Goal: Answer question/provide support: Share knowledge or assist other users

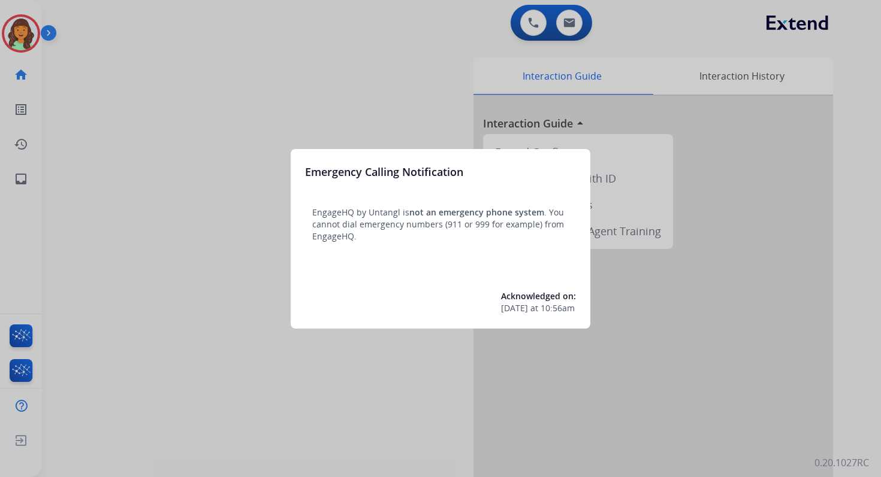
click at [574, 30] on div at bounding box center [440, 238] width 881 height 477
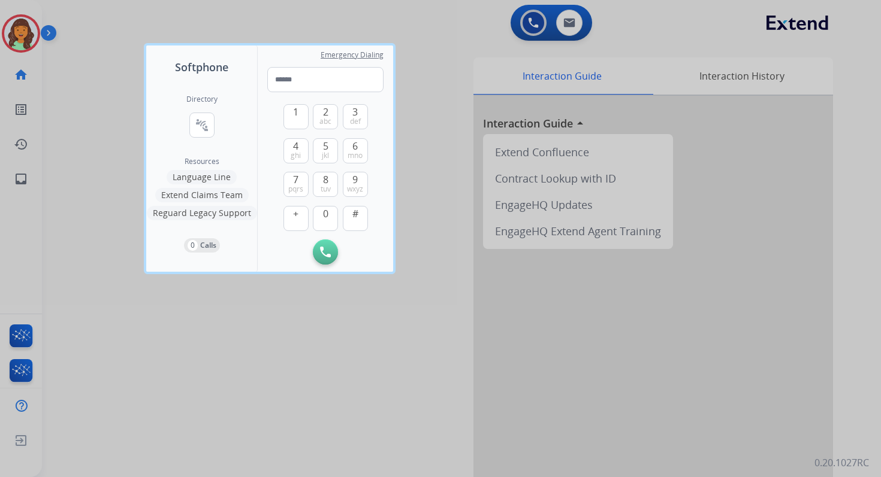
click at [574, 30] on div at bounding box center [440, 238] width 881 height 477
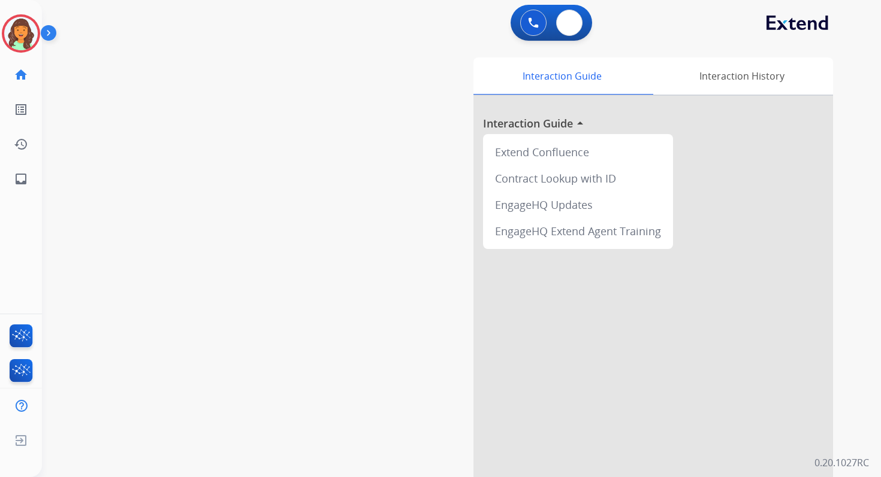
click at [574, 30] on button at bounding box center [569, 23] width 26 height 26
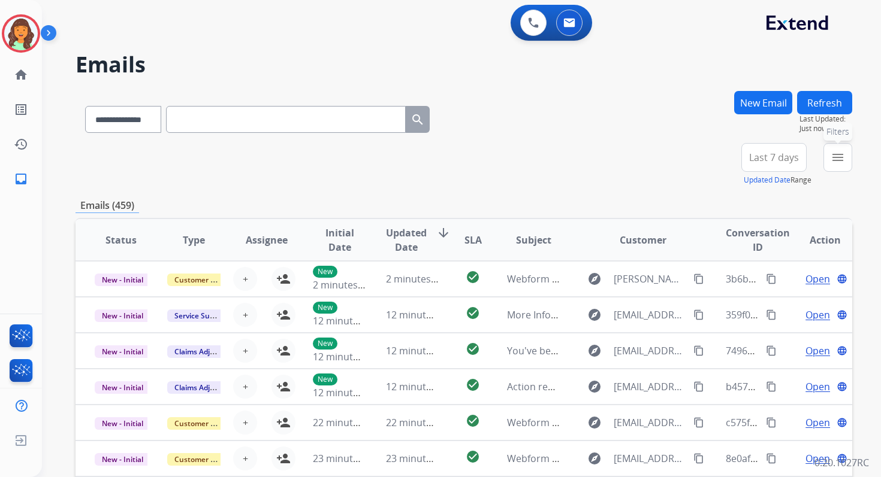
click at [835, 156] on mat-icon "menu" at bounding box center [837, 157] width 14 height 14
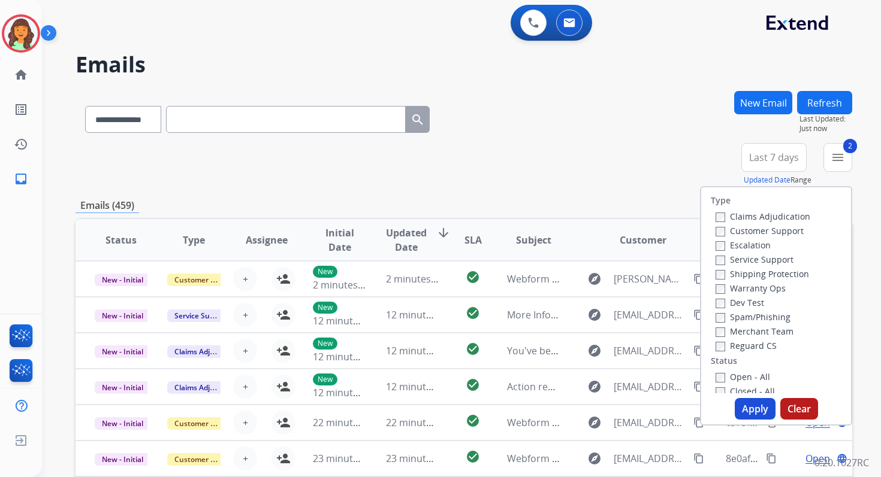
click at [743, 405] on button "Apply" at bounding box center [754, 409] width 41 height 22
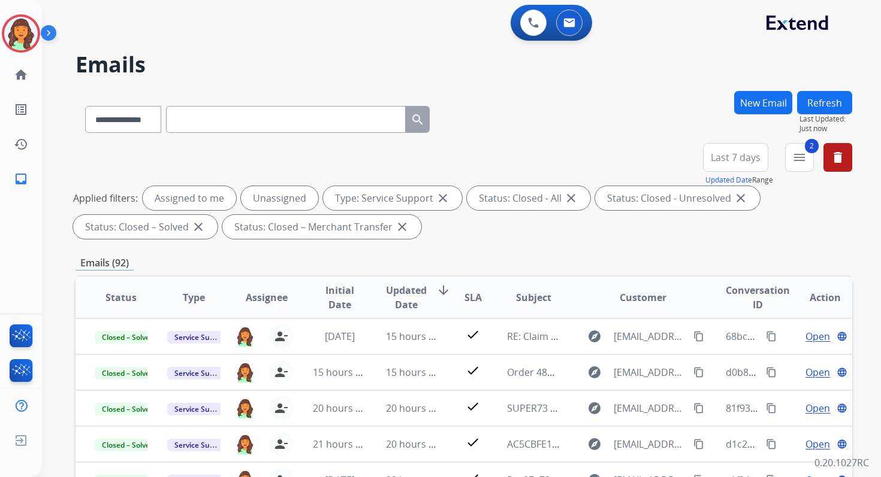
click at [743, 159] on span "Last 7 days" at bounding box center [735, 157] width 50 height 5
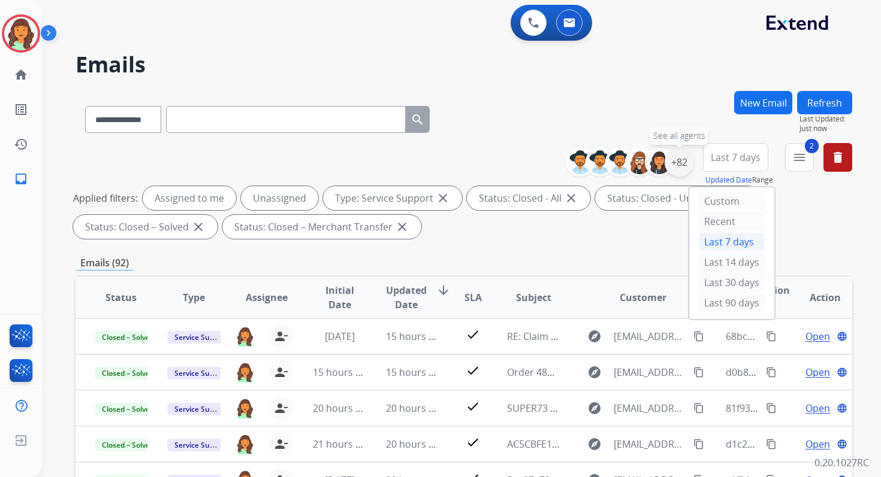
click at [677, 159] on div "+82" at bounding box center [678, 162] width 29 height 29
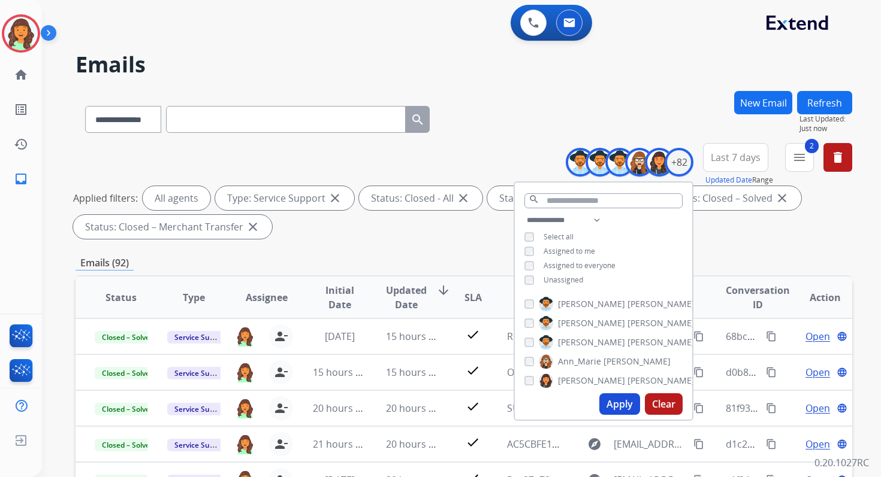
click at [613, 407] on button "Apply" at bounding box center [619, 405] width 41 height 22
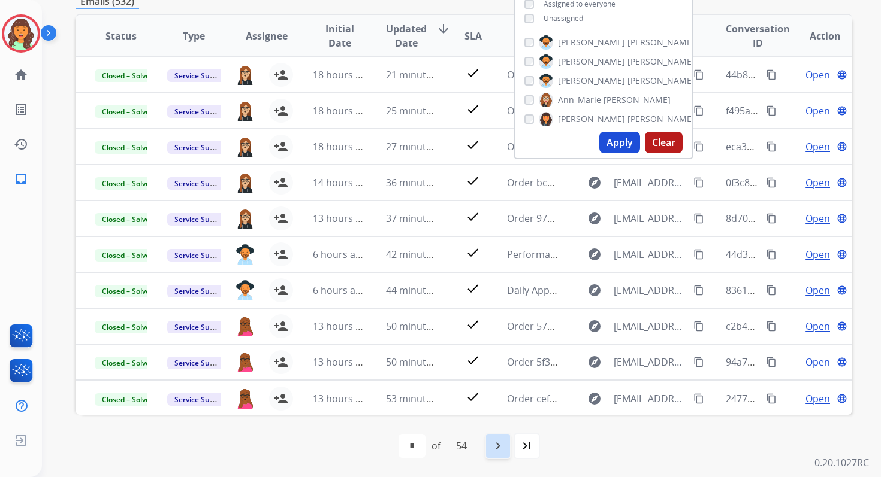
click at [500, 450] on mat-icon "navigate_next" at bounding box center [498, 446] width 14 height 14
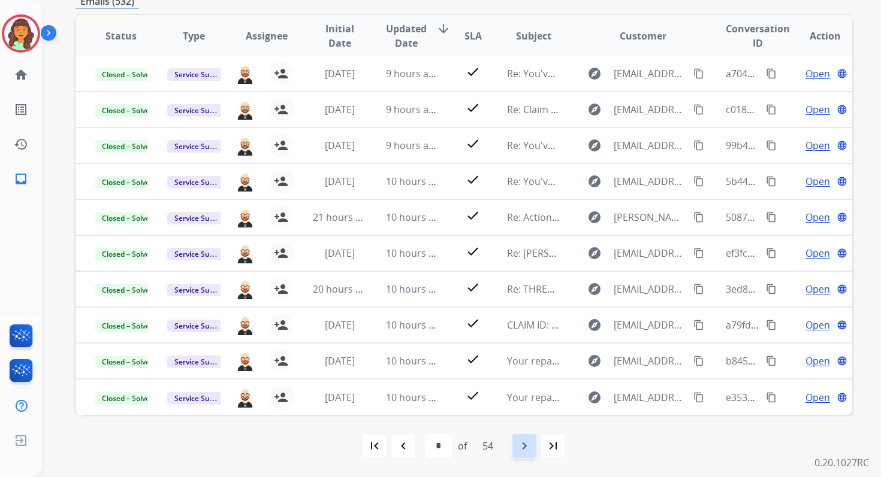
click at [531, 445] on mat-icon "navigate_next" at bounding box center [524, 446] width 14 height 14
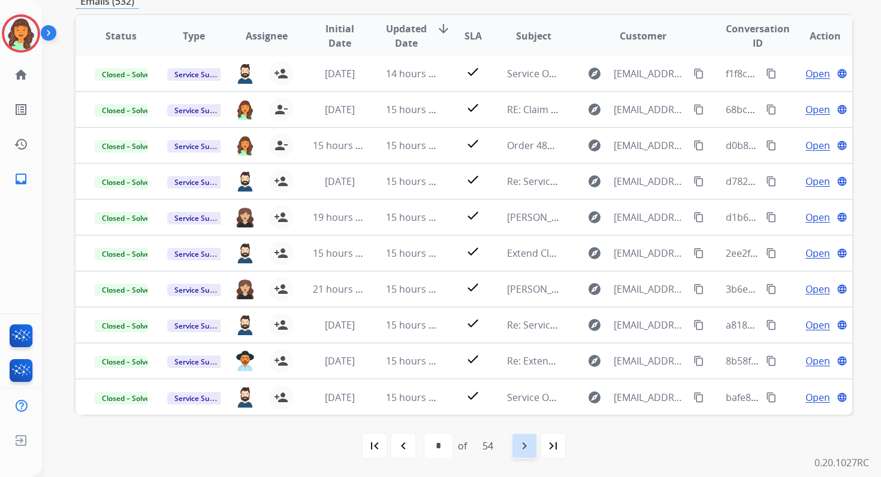
click at [531, 445] on mat-icon "navigate_next" at bounding box center [524, 446] width 14 height 14
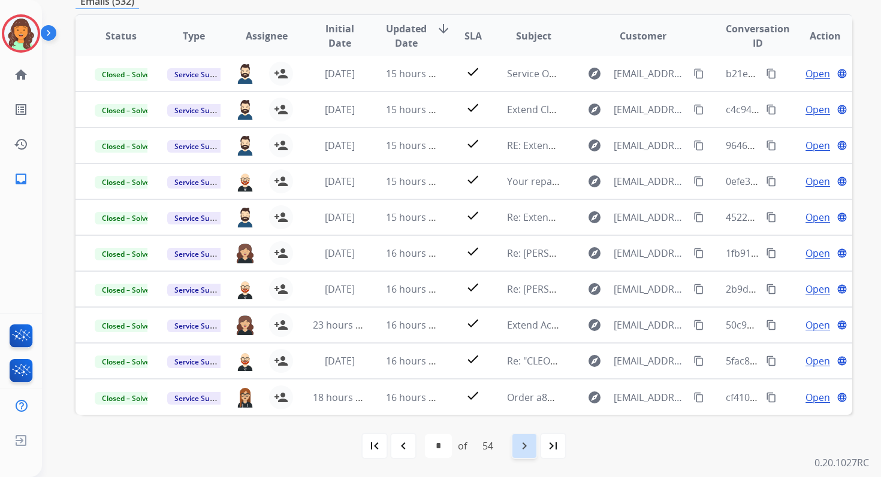
click at [531, 445] on mat-icon "navigate_next" at bounding box center [524, 446] width 14 height 14
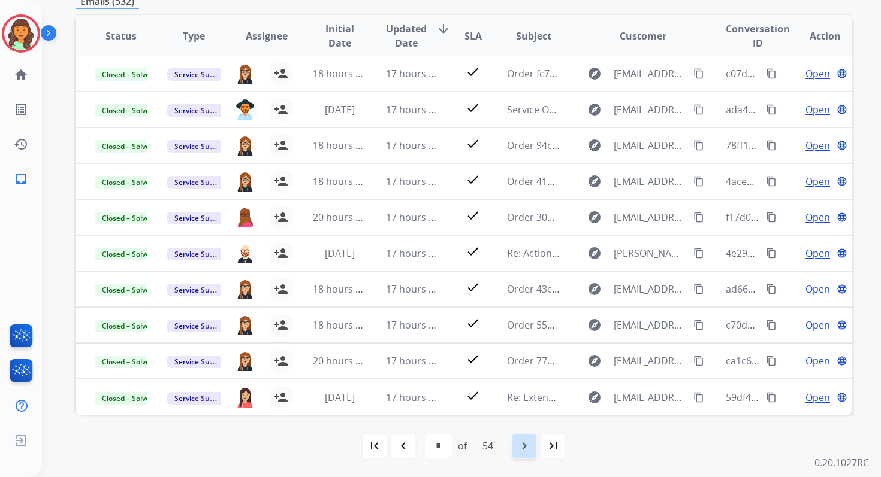
click at [531, 445] on mat-icon "navigate_next" at bounding box center [524, 446] width 14 height 14
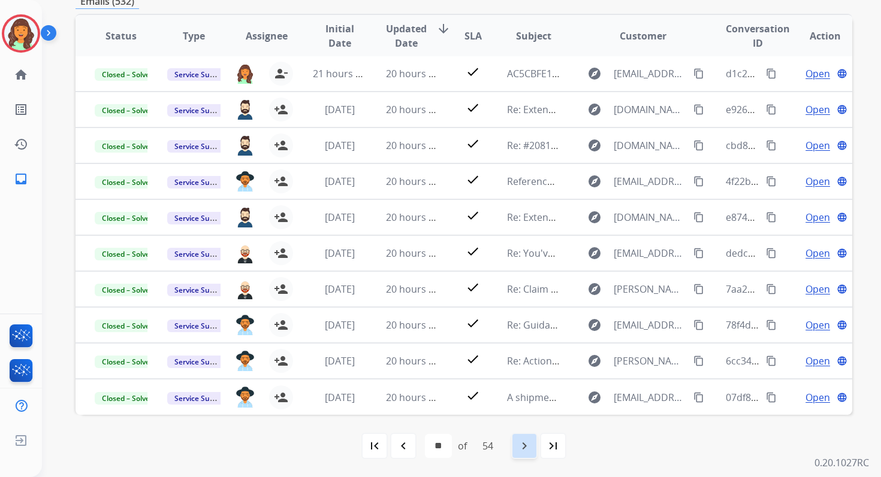
click at [525, 446] on mat-icon "navigate_next" at bounding box center [524, 446] width 14 height 14
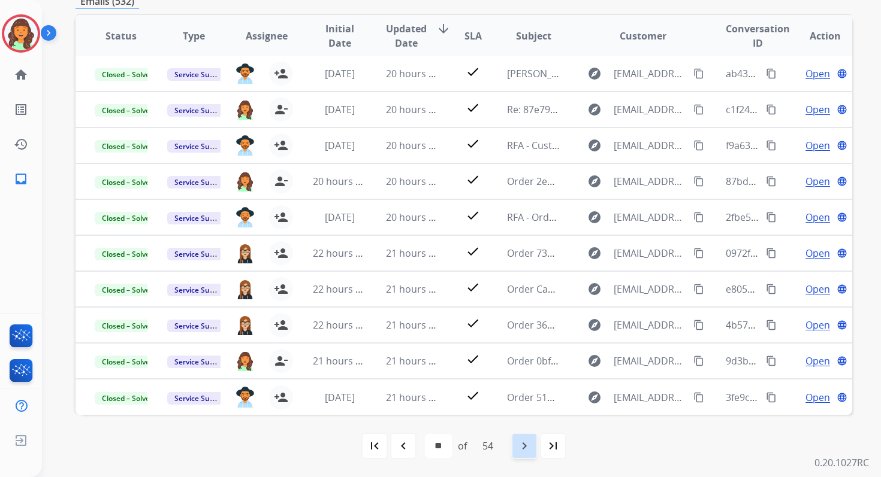
click at [525, 446] on mat-icon "navigate_next" at bounding box center [524, 446] width 14 height 14
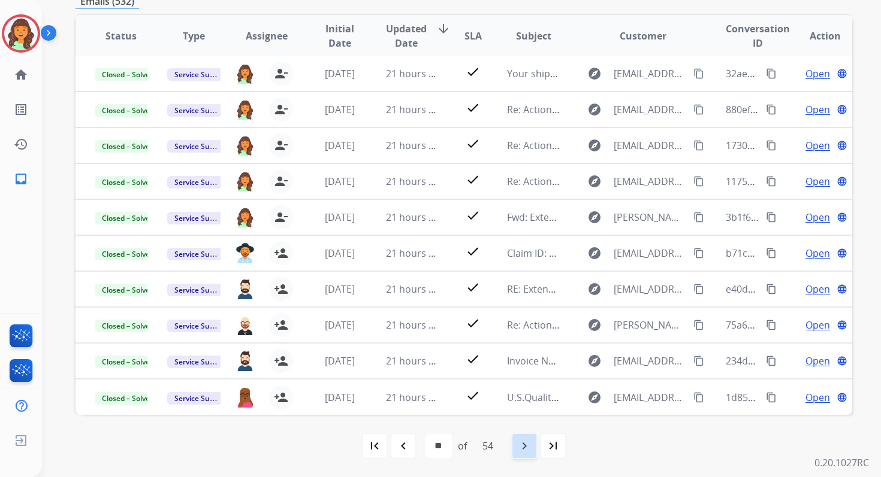
click at [525, 446] on mat-icon "navigate_next" at bounding box center [524, 446] width 14 height 14
click at [525, 445] on mat-icon "navigate_next" at bounding box center [524, 446] width 14 height 14
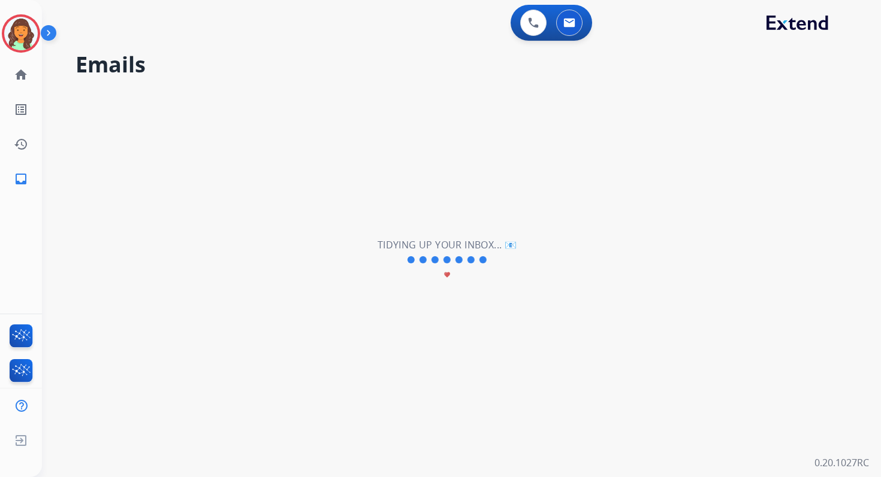
scroll to position [0, 0]
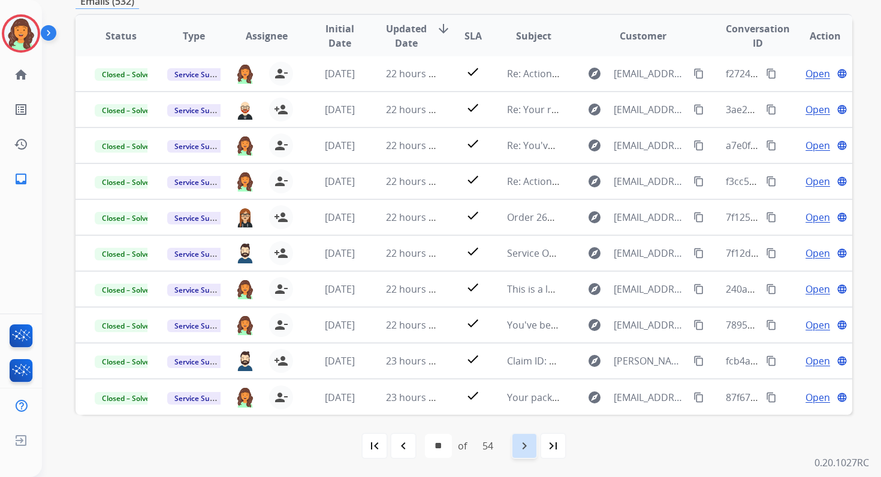
click at [525, 445] on mat-icon "navigate_next" at bounding box center [524, 446] width 14 height 14
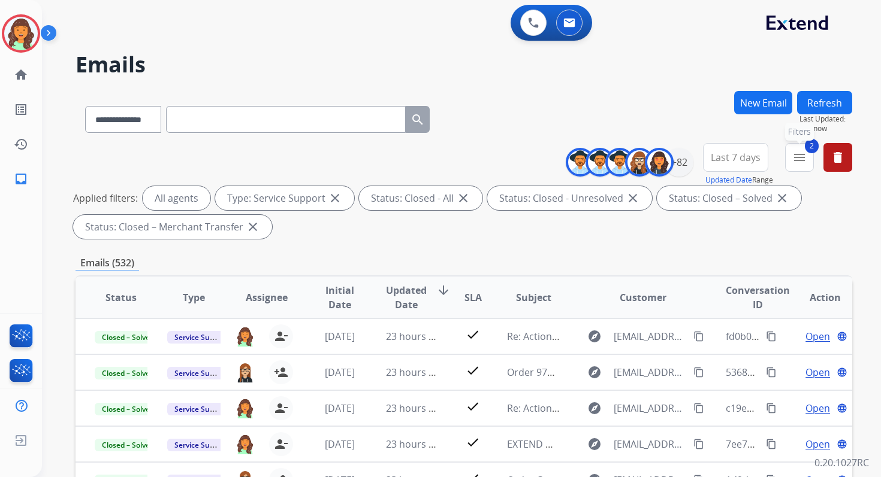
click at [794, 162] on mat-icon "menu" at bounding box center [799, 157] width 14 height 14
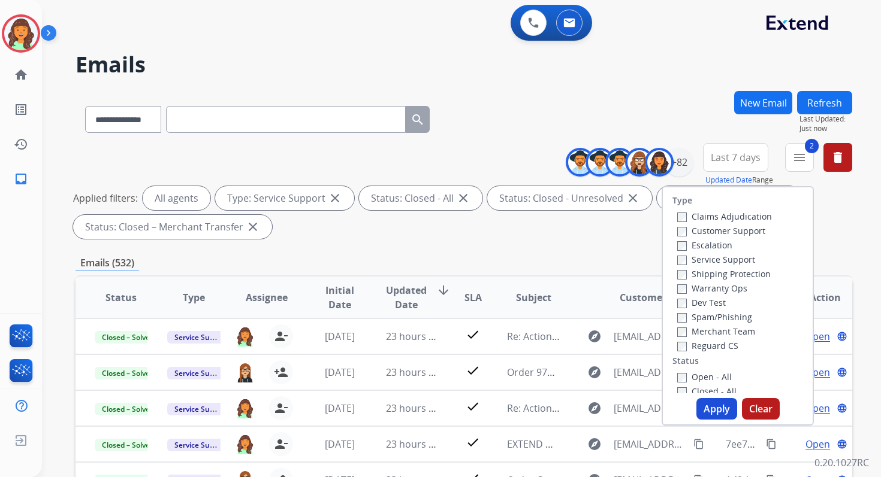
click at [706, 402] on button "Apply" at bounding box center [716, 409] width 41 height 22
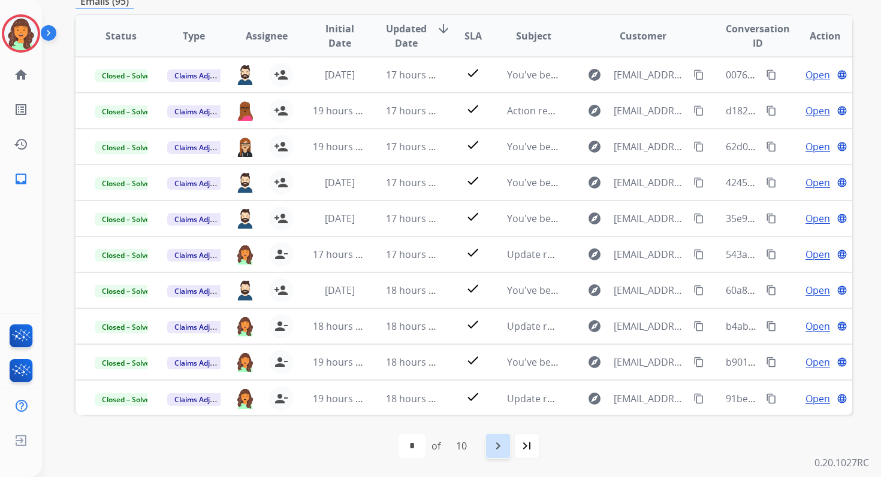
click at [500, 444] on mat-icon "navigate_next" at bounding box center [498, 446] width 14 height 14
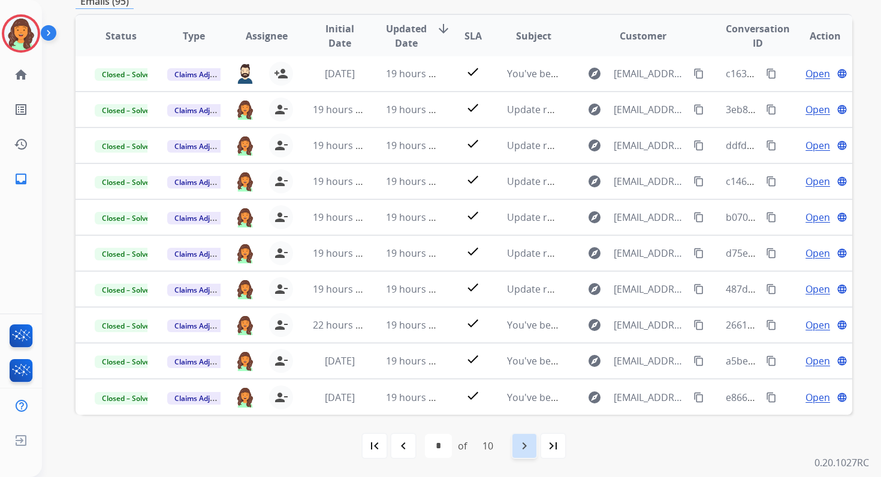
click at [522, 450] on mat-icon "navigate_next" at bounding box center [524, 446] width 14 height 14
click at [529, 449] on mat-icon "navigate_next" at bounding box center [524, 446] width 14 height 14
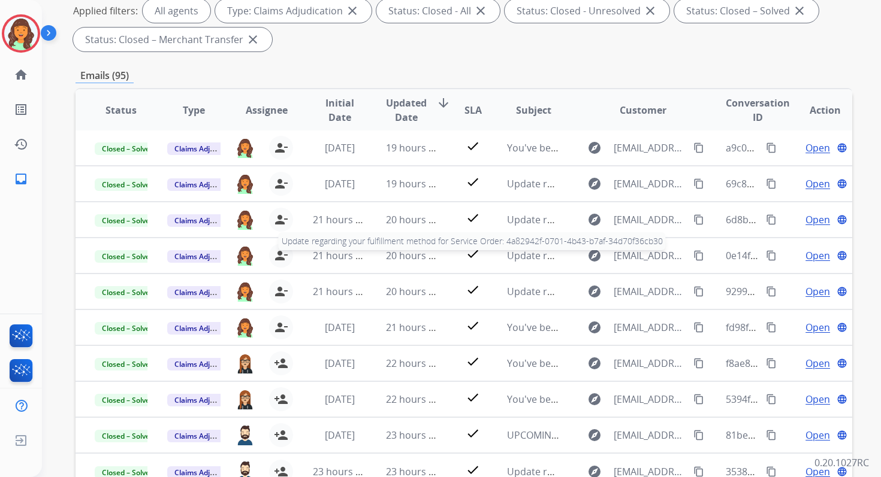
scroll to position [262, 0]
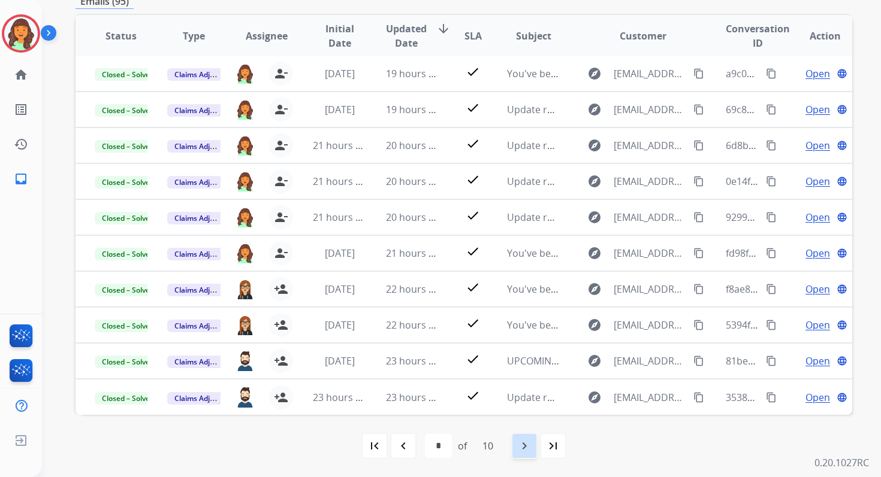
click at [526, 434] on div "navigate_next" at bounding box center [524, 446] width 26 height 26
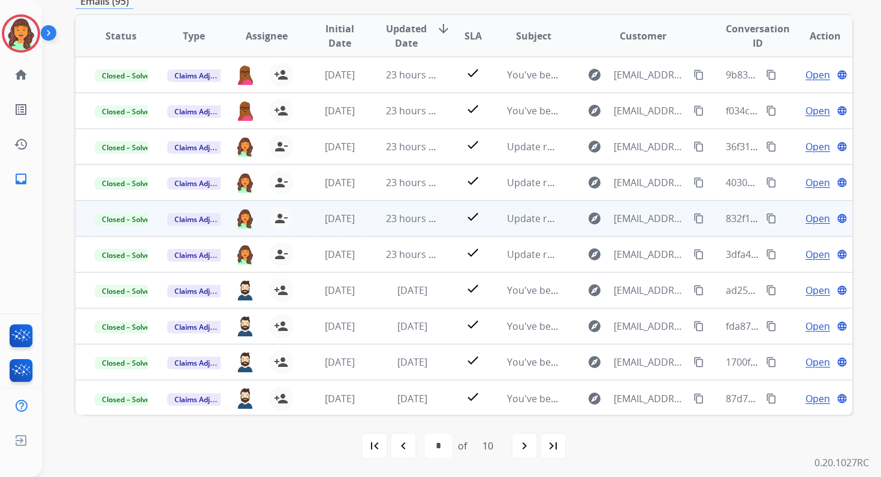
scroll to position [0, 0]
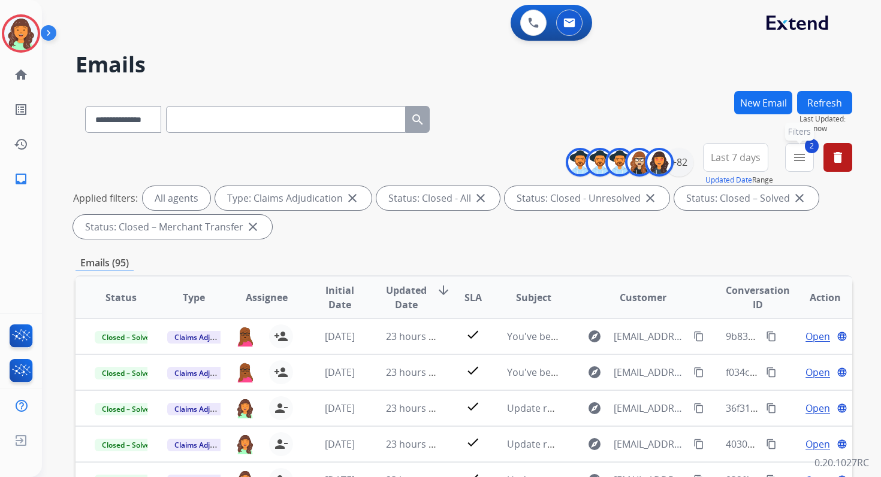
click at [800, 163] on mat-icon "menu" at bounding box center [799, 157] width 14 height 14
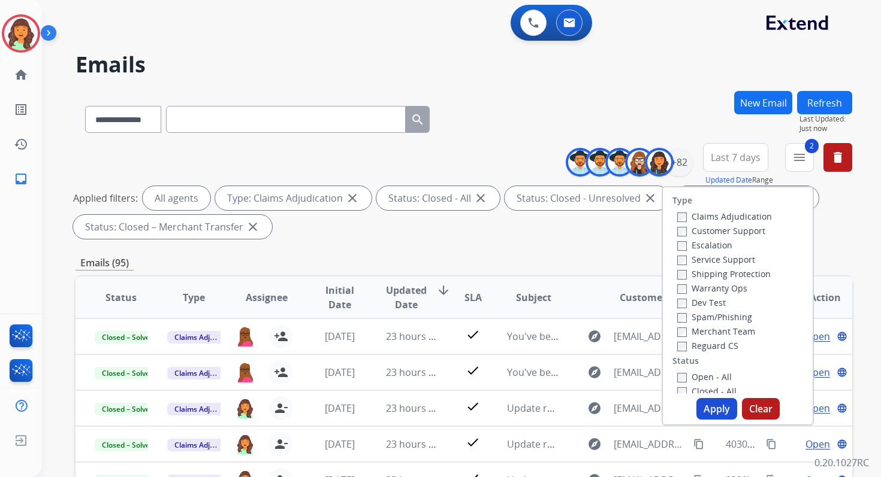
click at [705, 407] on button "Apply" at bounding box center [716, 409] width 41 height 22
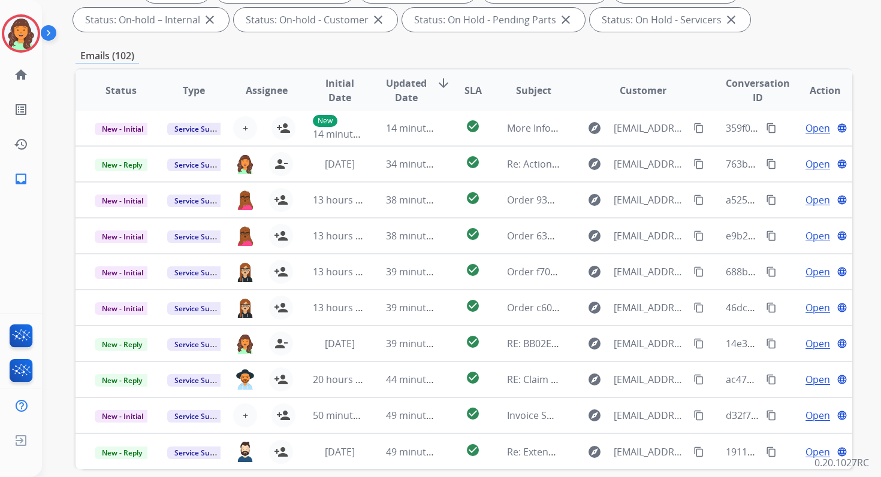
scroll to position [262, 0]
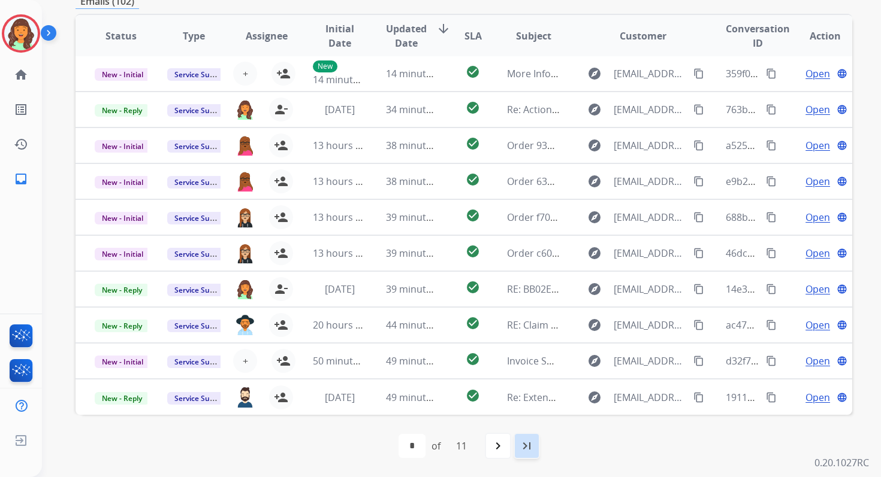
click at [528, 444] on mat-icon "last_page" at bounding box center [526, 446] width 14 height 14
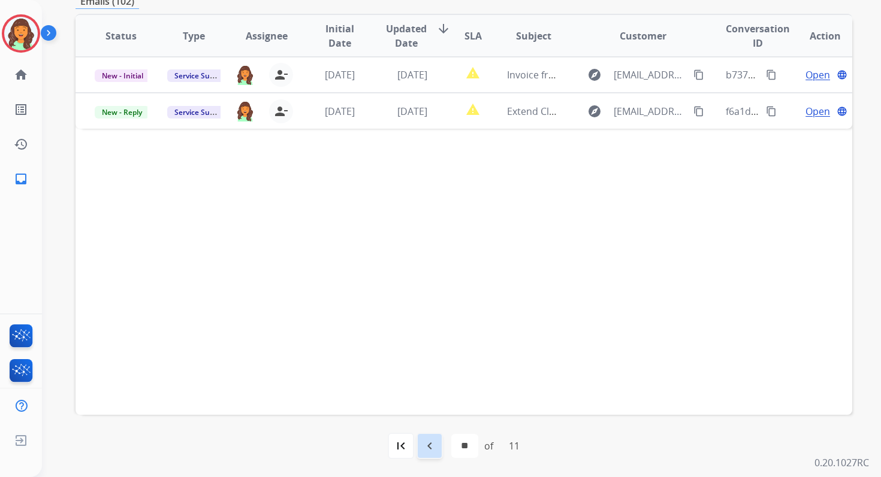
click at [431, 444] on mat-icon "navigate_before" at bounding box center [429, 446] width 14 height 14
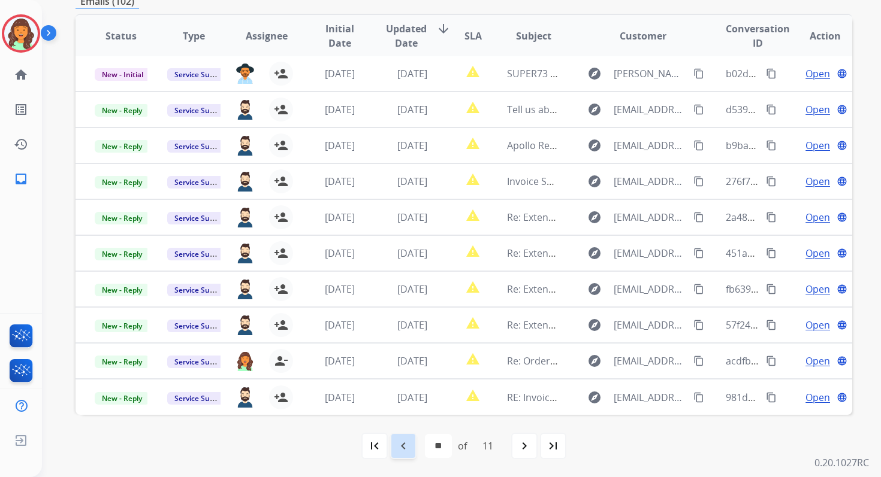
click at [407, 443] on mat-icon "navigate_before" at bounding box center [403, 446] width 14 height 14
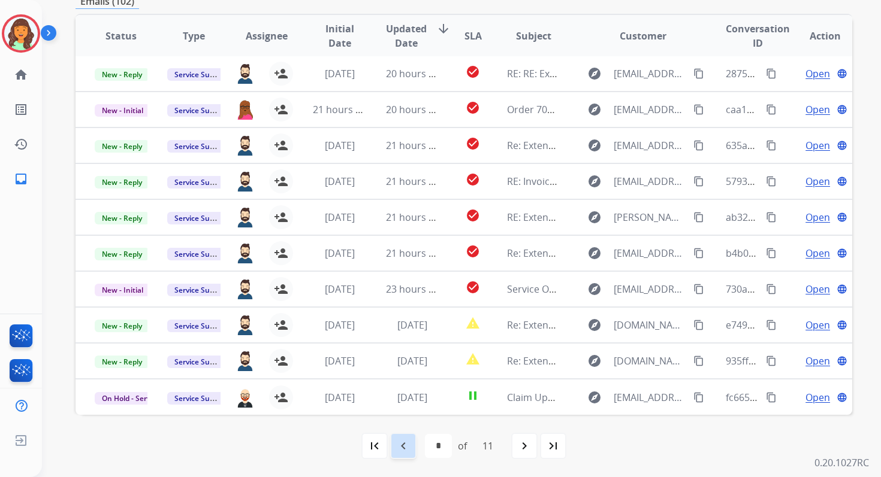
click at [407, 443] on mat-icon "navigate_before" at bounding box center [403, 446] width 14 height 14
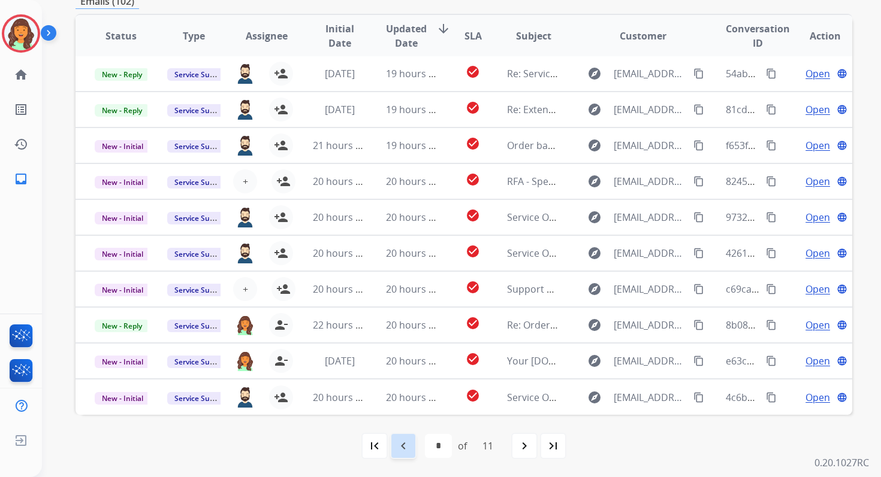
click at [407, 443] on mat-icon "navigate_before" at bounding box center [403, 446] width 14 height 14
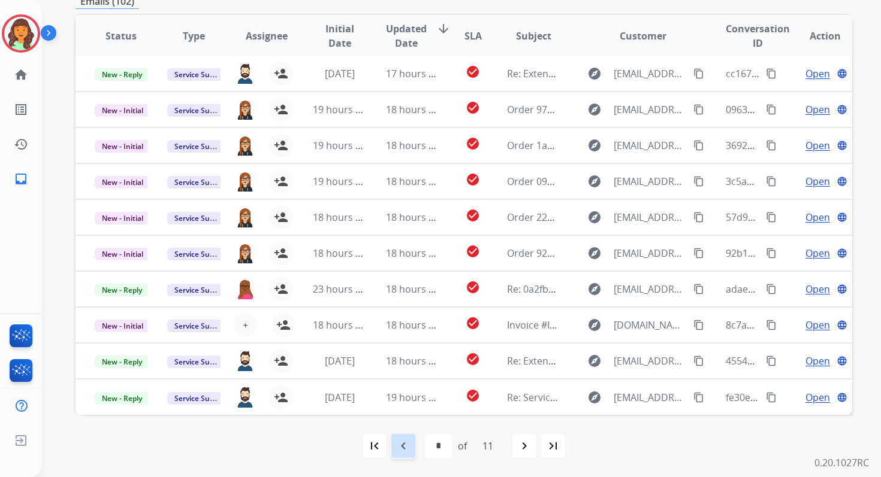
click at [407, 442] on mat-icon "navigate_before" at bounding box center [403, 446] width 14 height 14
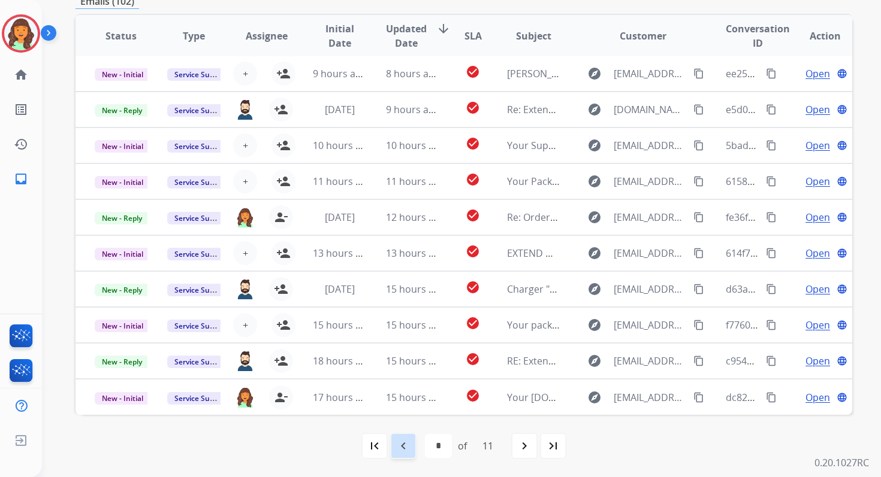
click at [407, 441] on mat-icon "navigate_before" at bounding box center [403, 446] width 14 height 14
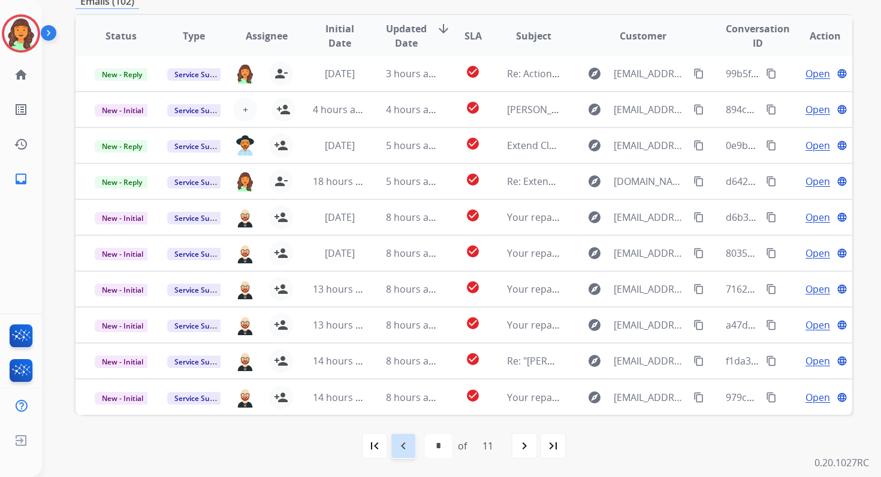
click at [407, 441] on mat-icon "navigate_before" at bounding box center [403, 446] width 14 height 14
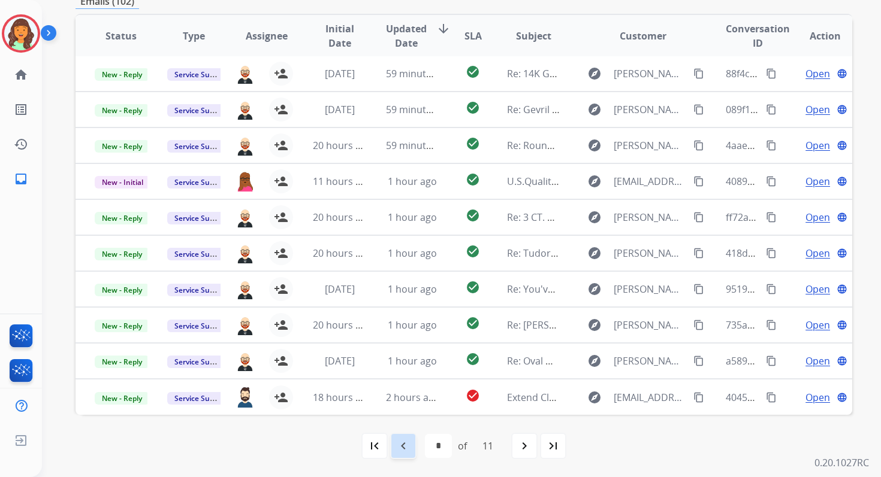
click at [407, 441] on mat-icon "navigate_before" at bounding box center [403, 446] width 14 height 14
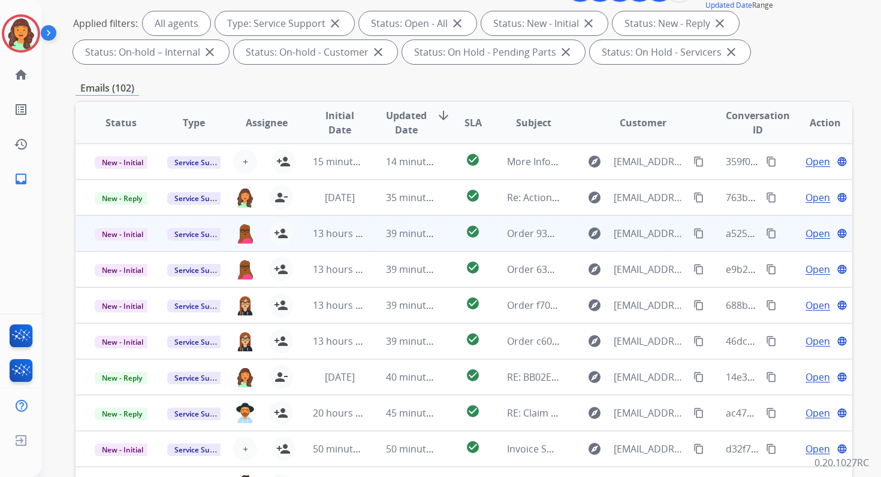
scroll to position [5, 0]
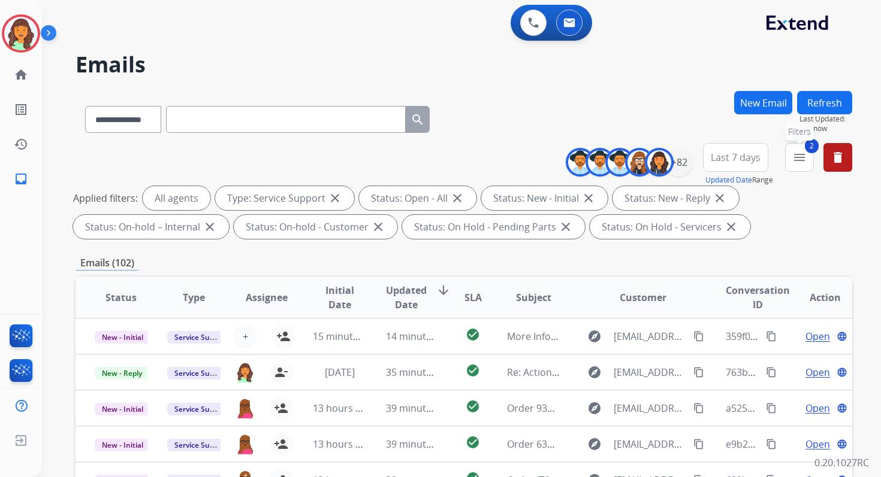
click at [800, 166] on button "2 menu Filters" at bounding box center [799, 157] width 29 height 29
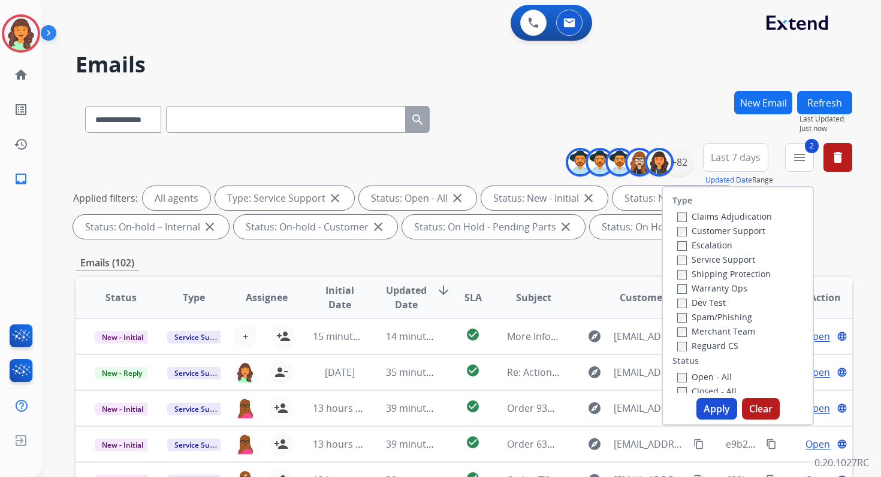
click at [704, 414] on button "Apply" at bounding box center [716, 409] width 41 height 22
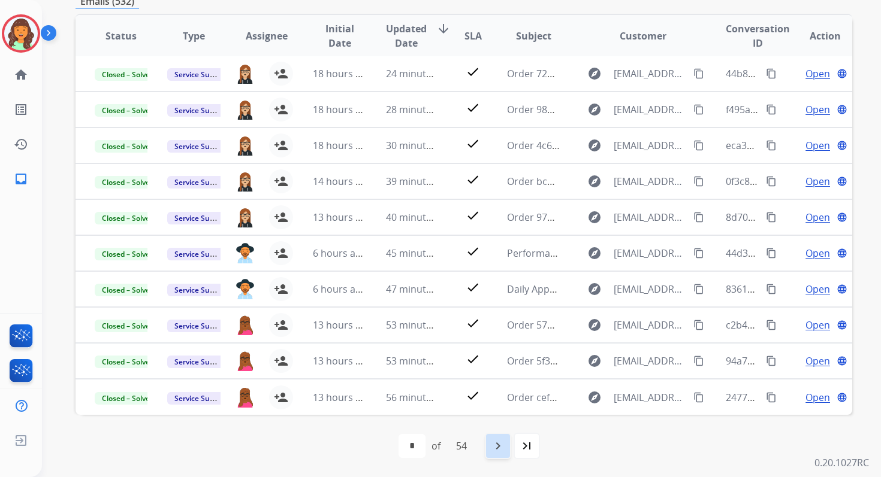
click at [498, 444] on mat-icon "navigate_next" at bounding box center [498, 446] width 14 height 14
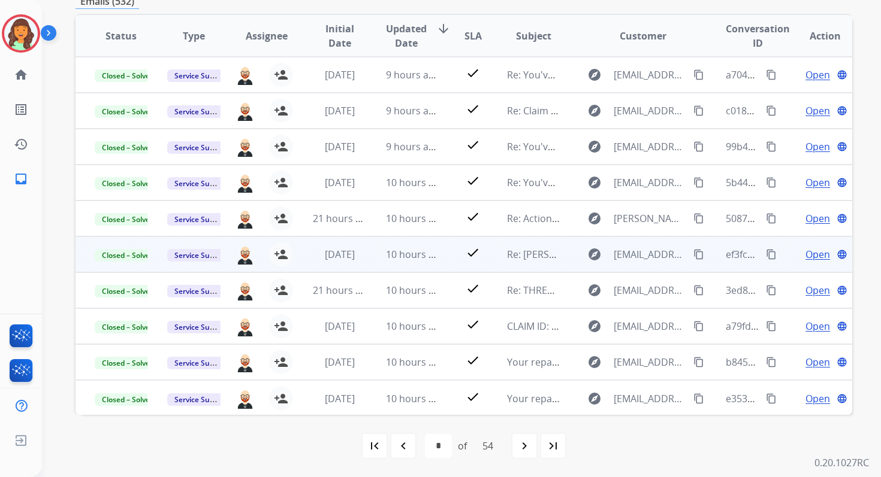
scroll to position [132, 0]
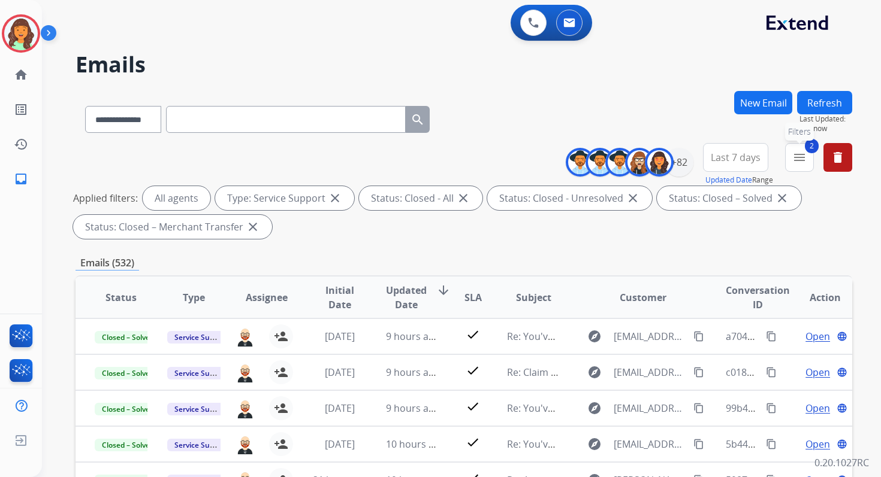
click at [800, 161] on mat-icon "menu" at bounding box center [799, 157] width 14 height 14
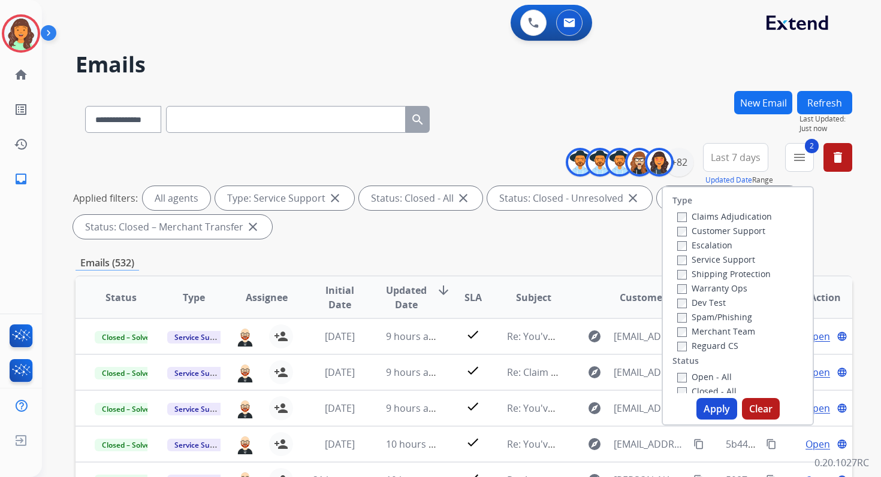
click at [706, 414] on button "Apply" at bounding box center [716, 409] width 41 height 22
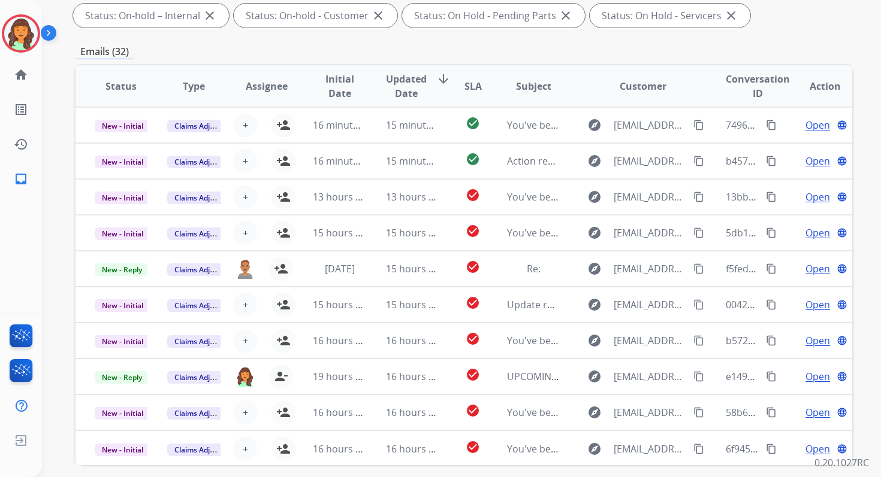
scroll to position [262, 0]
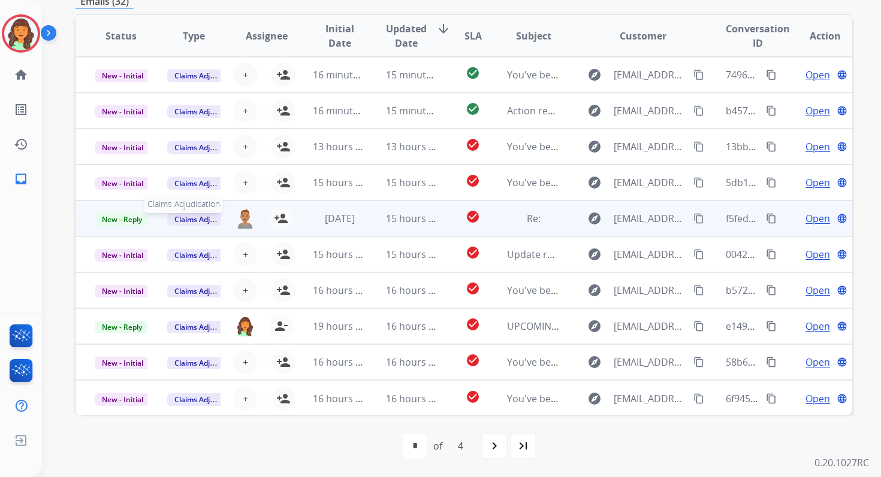
click at [187, 219] on span "Claims Adjudication" at bounding box center [208, 219] width 82 height 13
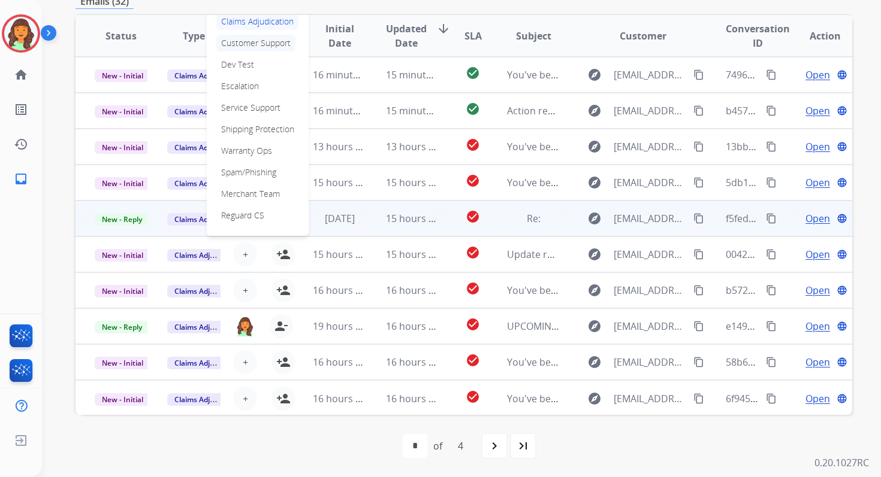
click at [255, 45] on p "Customer Support" at bounding box center [255, 43] width 79 height 17
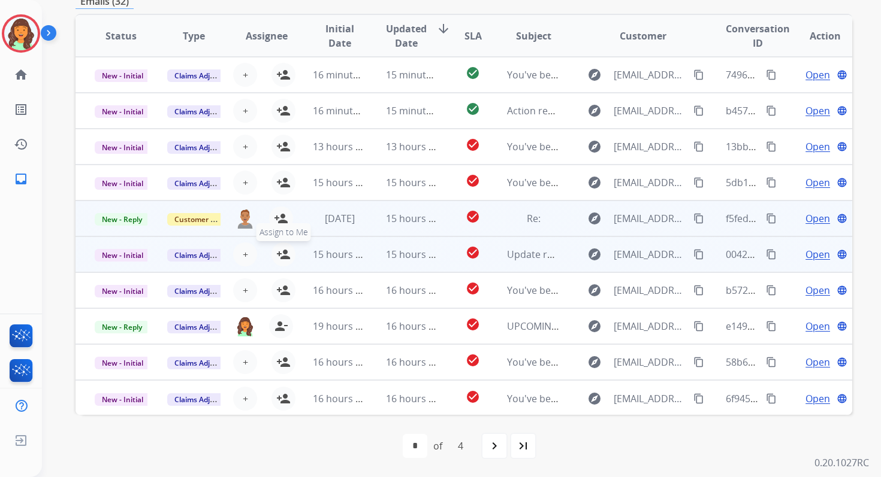
click at [281, 258] on mat-icon "person_add" at bounding box center [283, 254] width 14 height 14
click at [119, 257] on span "New - Initial" at bounding box center [123, 255] width 56 height 13
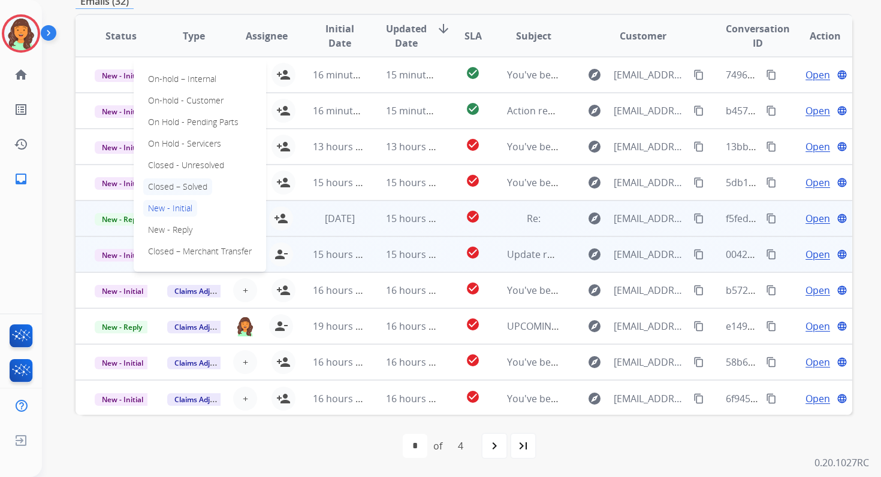
click at [183, 188] on p "Closed – Solved" at bounding box center [177, 186] width 69 height 17
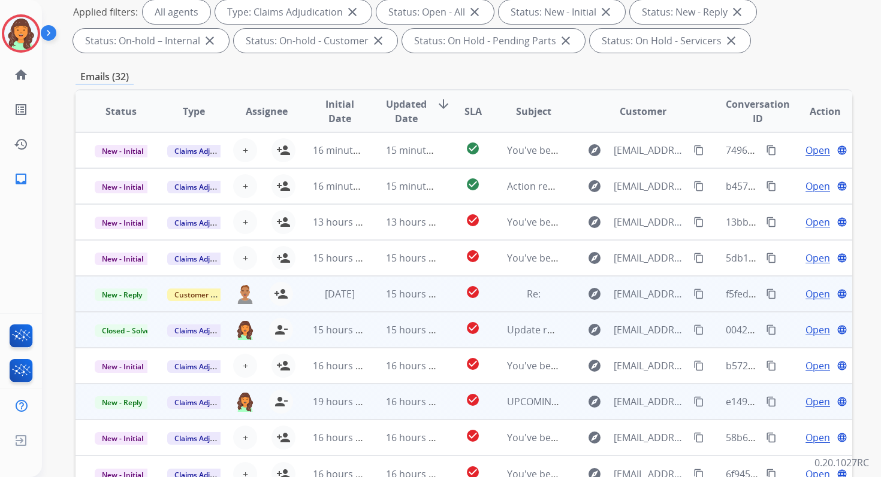
scroll to position [0, 0]
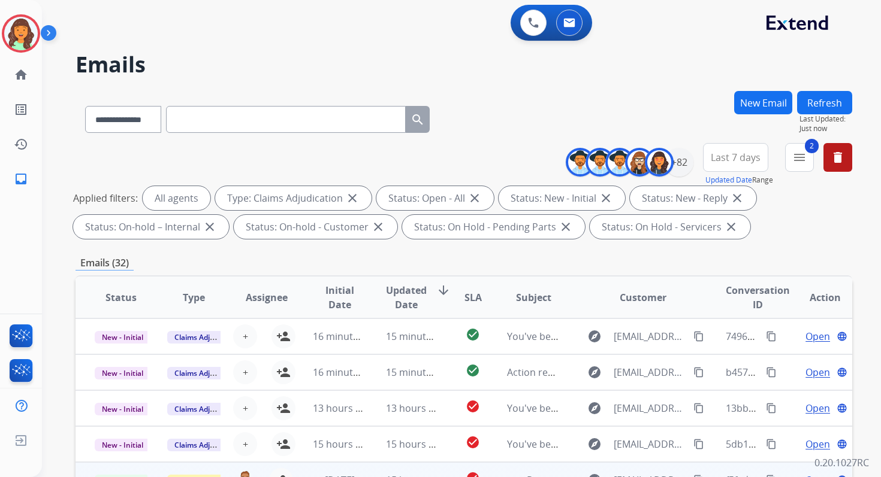
click at [813, 99] on button "Refresh" at bounding box center [824, 102] width 55 height 23
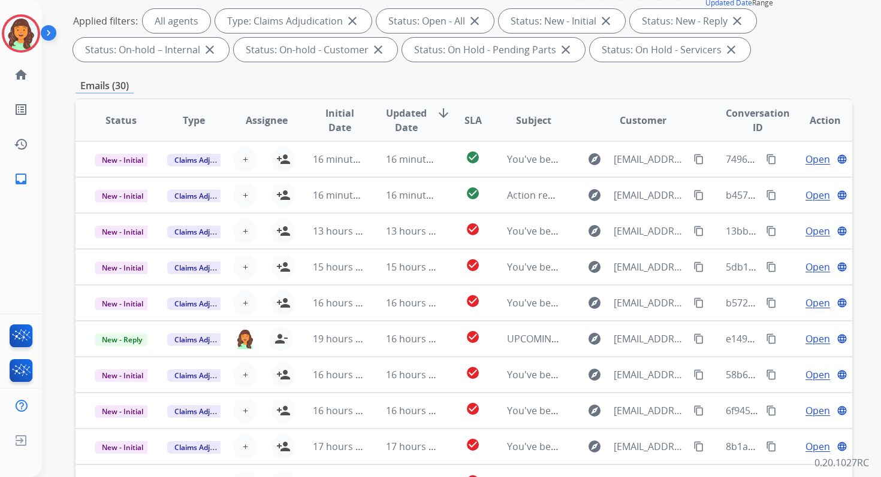
scroll to position [262, 0]
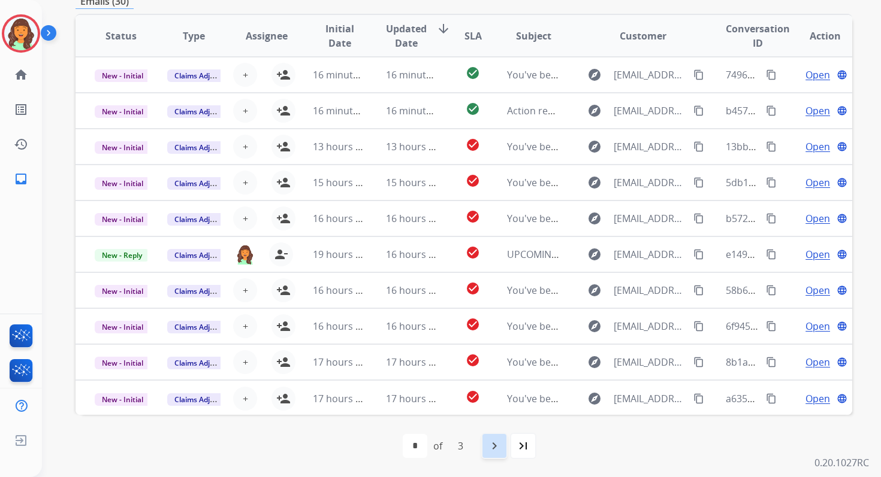
click at [495, 447] on mat-icon "navigate_next" at bounding box center [494, 446] width 14 height 14
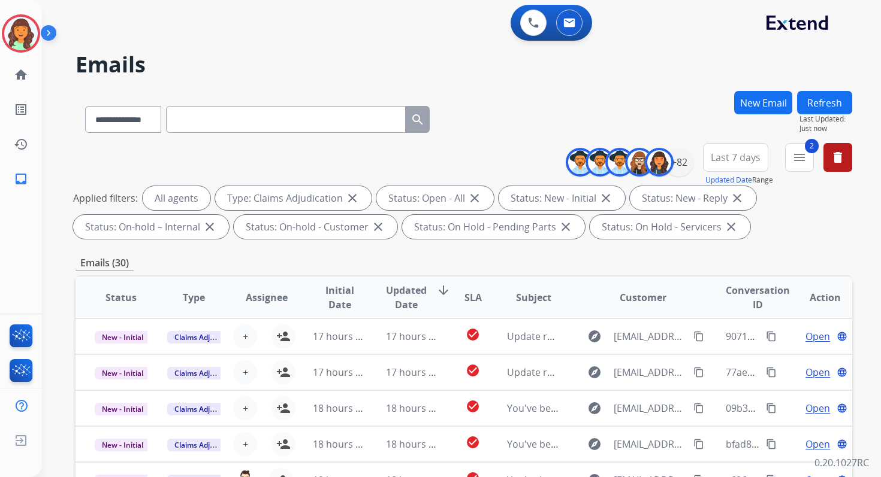
scroll to position [1, 0]
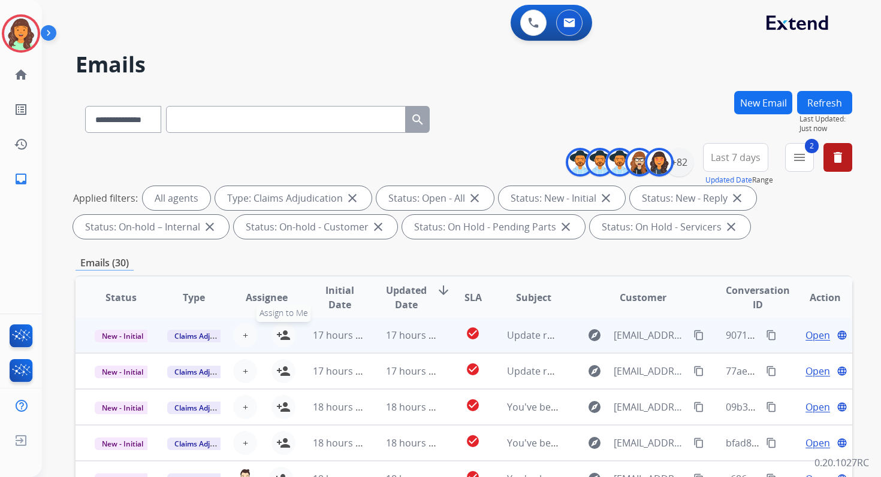
click at [279, 334] on mat-icon "person_add" at bounding box center [283, 335] width 14 height 14
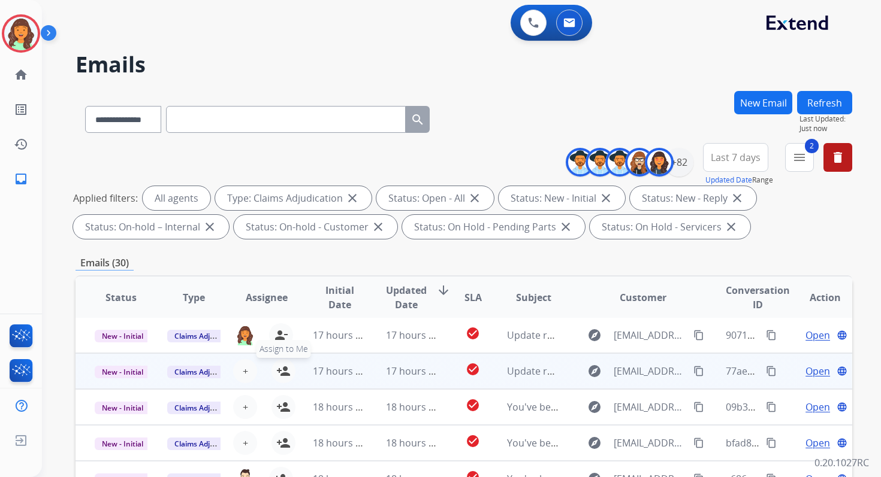
click at [285, 371] on mat-icon "person_add" at bounding box center [283, 371] width 14 height 14
click at [130, 374] on span "New - Initial" at bounding box center [123, 372] width 56 height 13
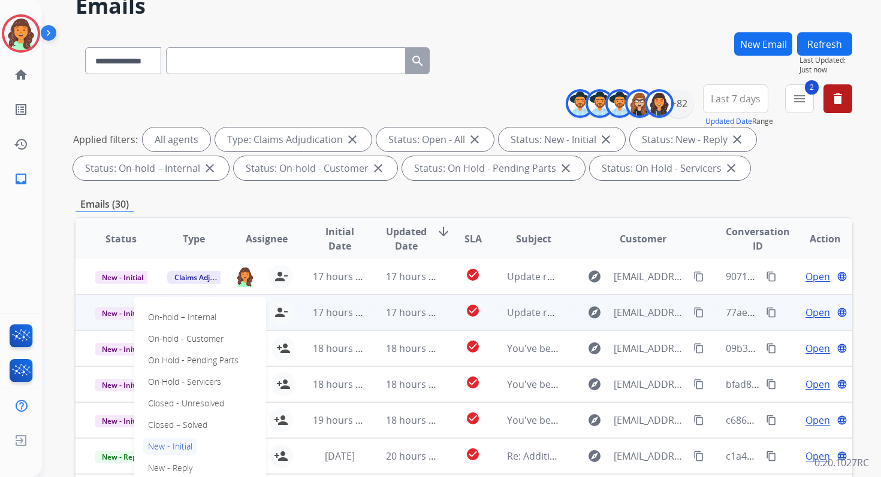
scroll to position [64, 0]
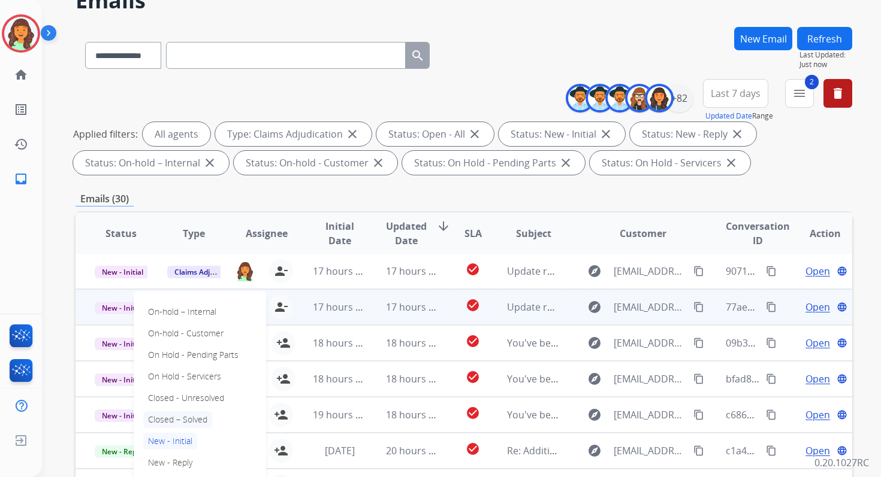
click at [170, 419] on p "Closed – Solved" at bounding box center [177, 420] width 69 height 17
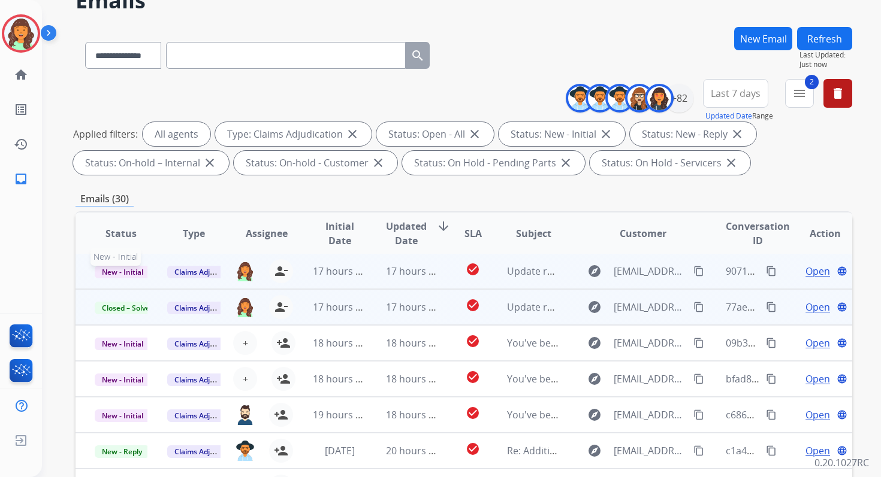
click at [137, 270] on span "New - Initial" at bounding box center [123, 272] width 56 height 13
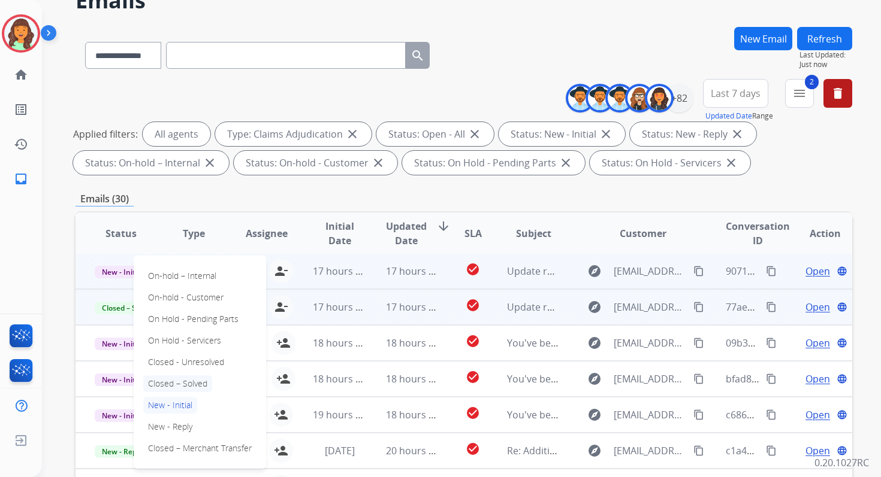
click at [175, 383] on p "Closed – Solved" at bounding box center [177, 384] width 69 height 17
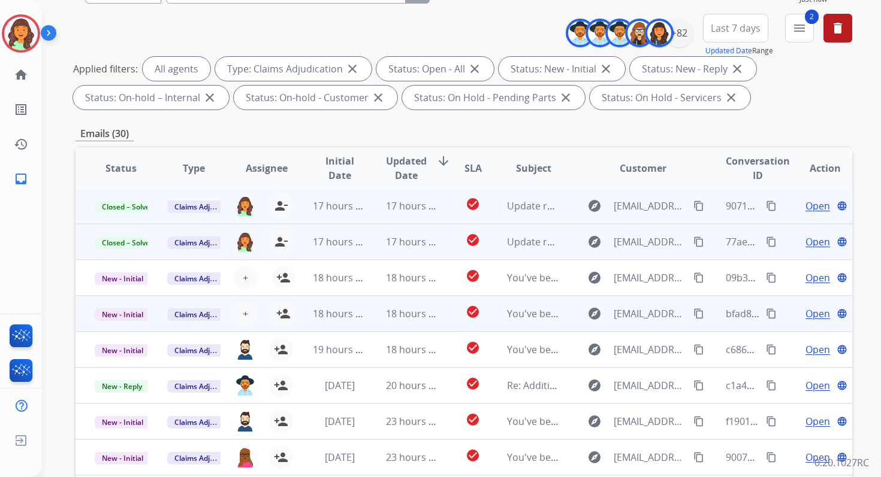
scroll to position [262, 0]
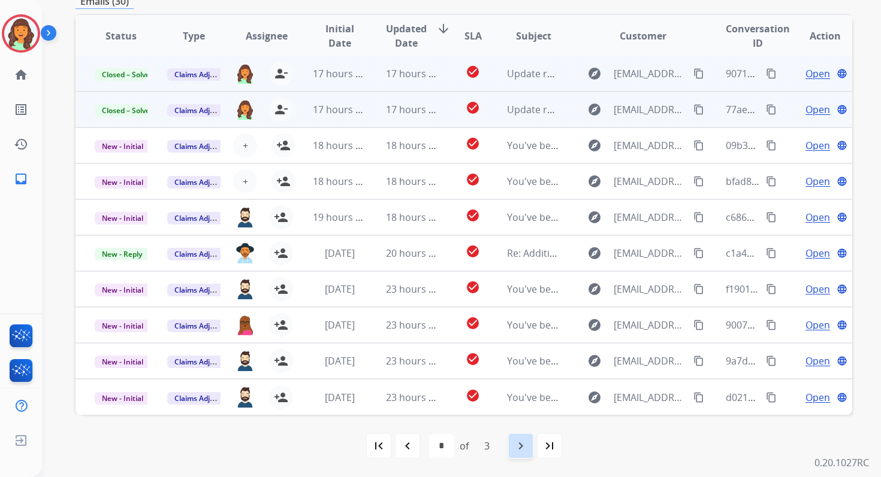
click at [520, 439] on mat-icon "navigate_next" at bounding box center [520, 446] width 14 height 14
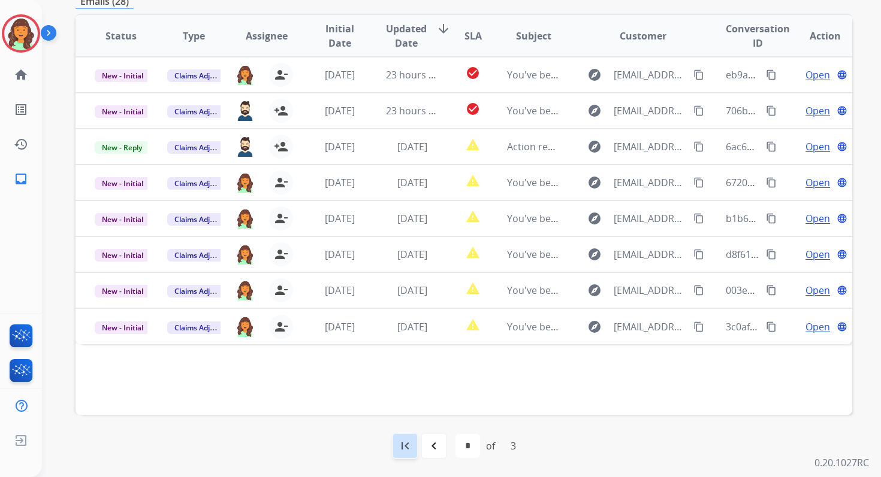
click at [406, 445] on mat-icon "first_page" at bounding box center [405, 446] width 14 height 14
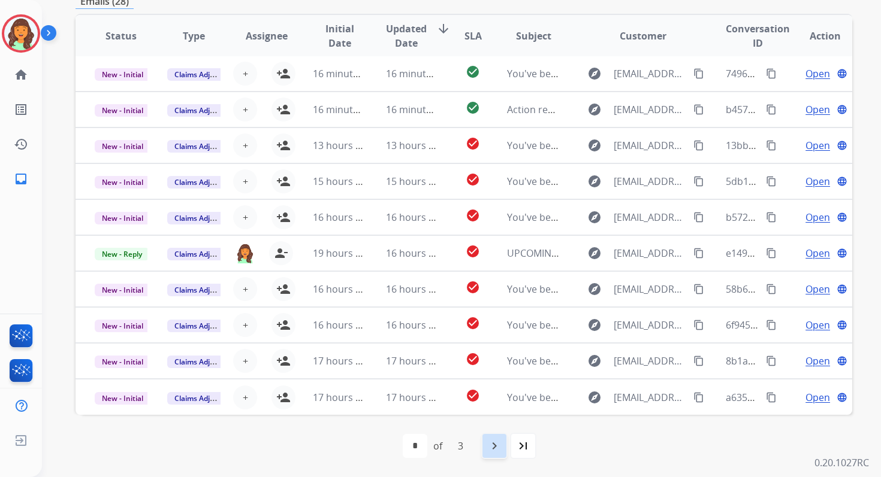
click at [492, 458] on div "navigate_next" at bounding box center [494, 446] width 26 height 26
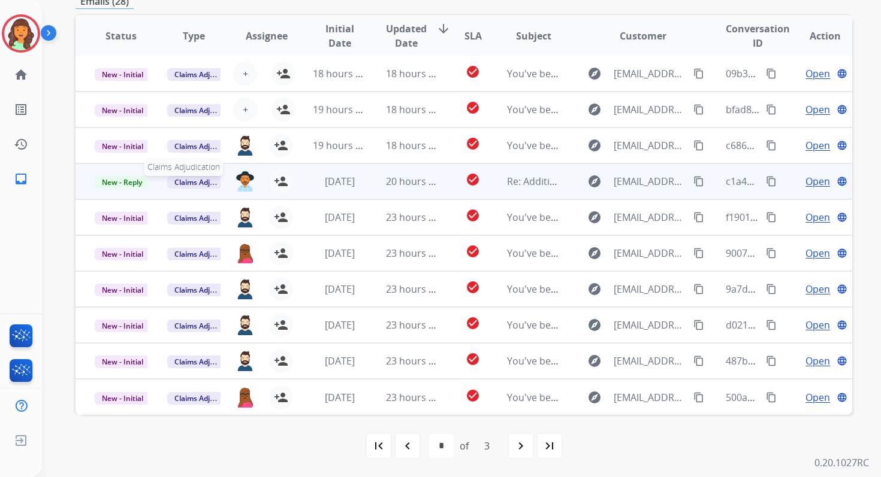
click at [202, 183] on span "Claims Adjudication" at bounding box center [208, 182] width 82 height 13
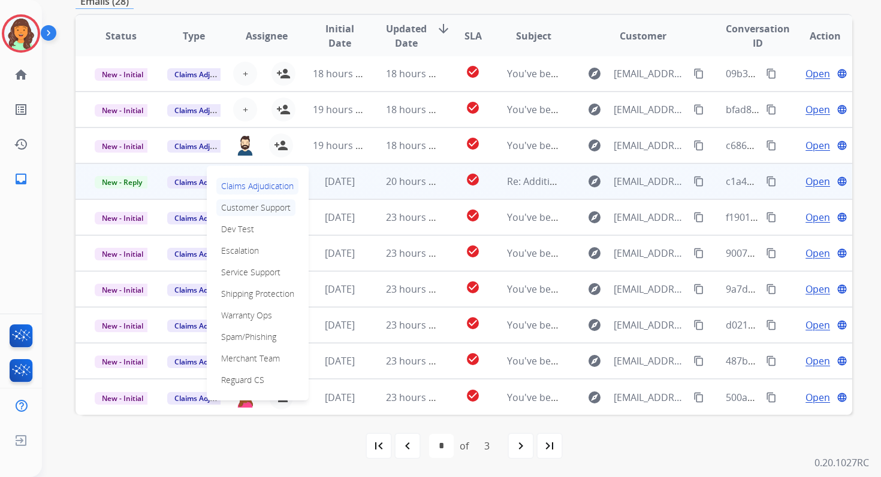
click at [242, 210] on p "Customer Support" at bounding box center [255, 207] width 79 height 17
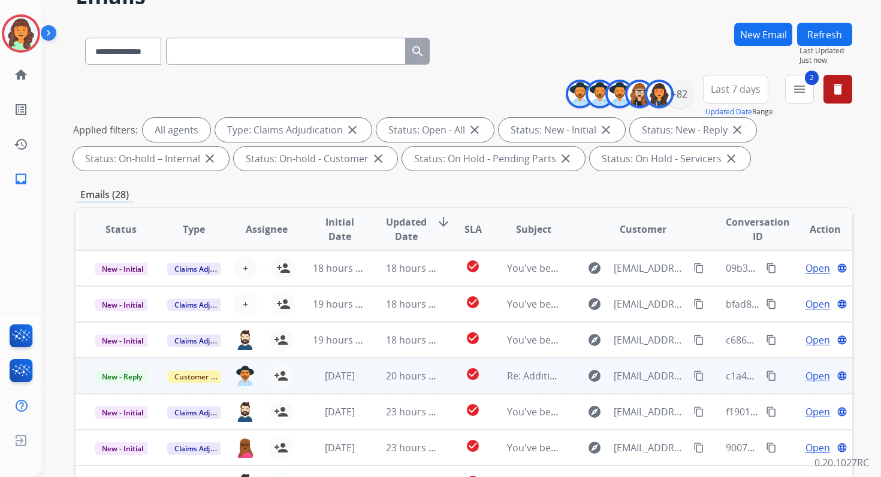
scroll to position [0, 0]
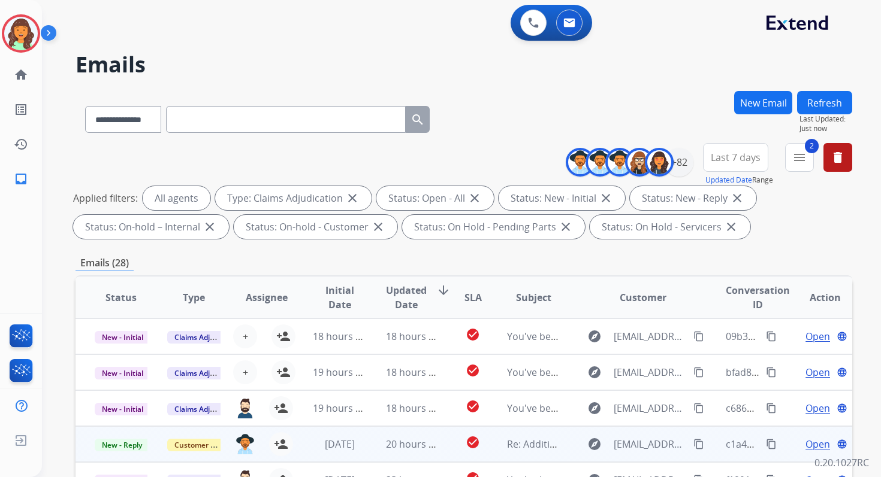
click at [823, 102] on button "Refresh" at bounding box center [824, 102] width 55 height 23
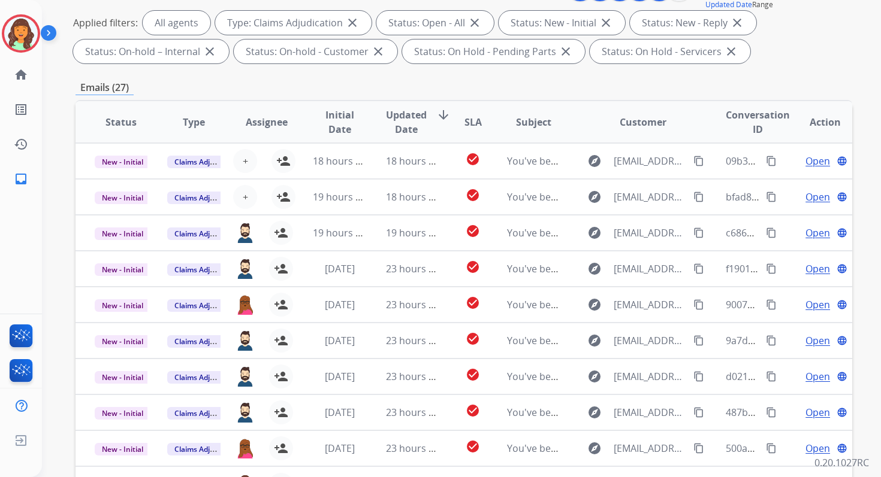
scroll to position [262, 0]
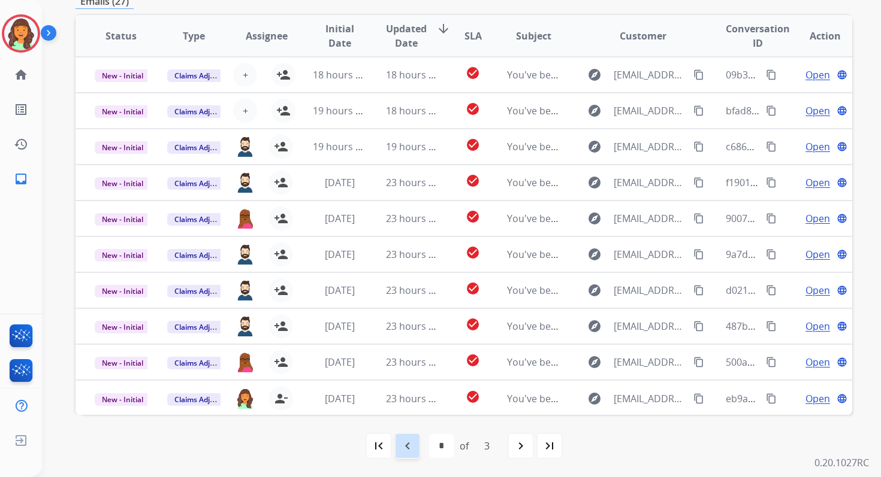
click at [404, 452] on mat-icon "navigate_before" at bounding box center [407, 446] width 14 height 14
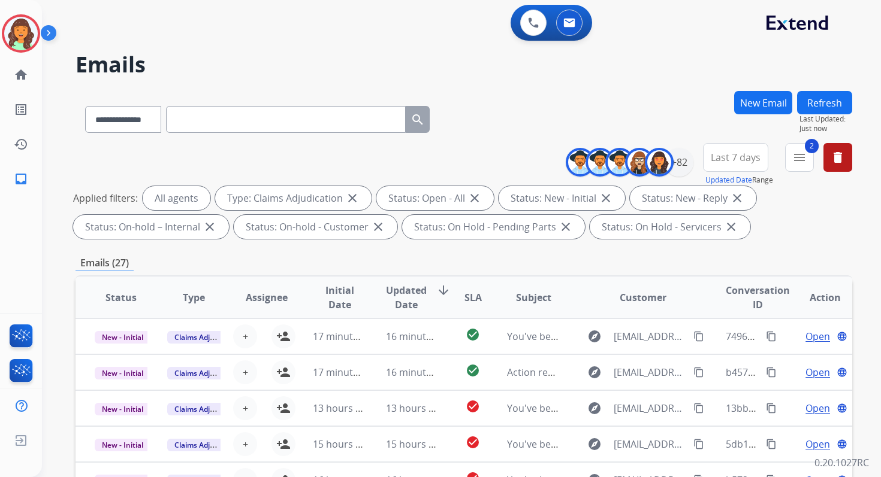
click at [427, 265] on div "Emails (27)" at bounding box center [463, 263] width 776 height 15
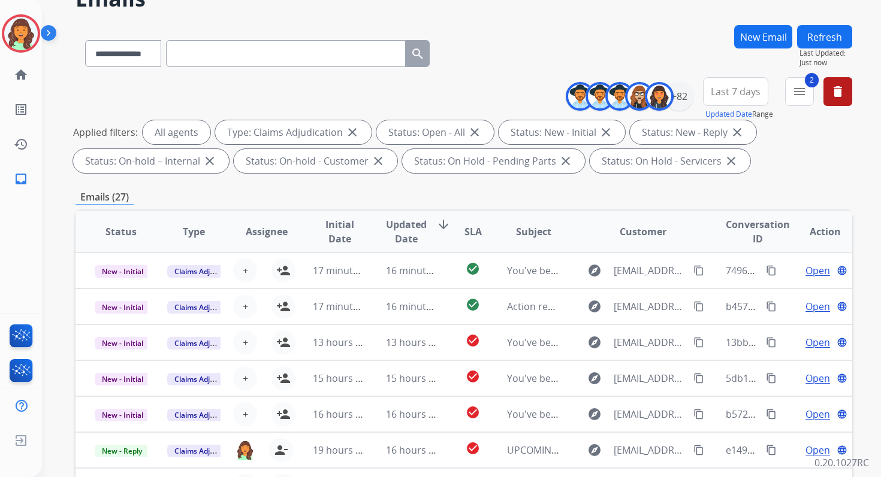
scroll to position [262, 0]
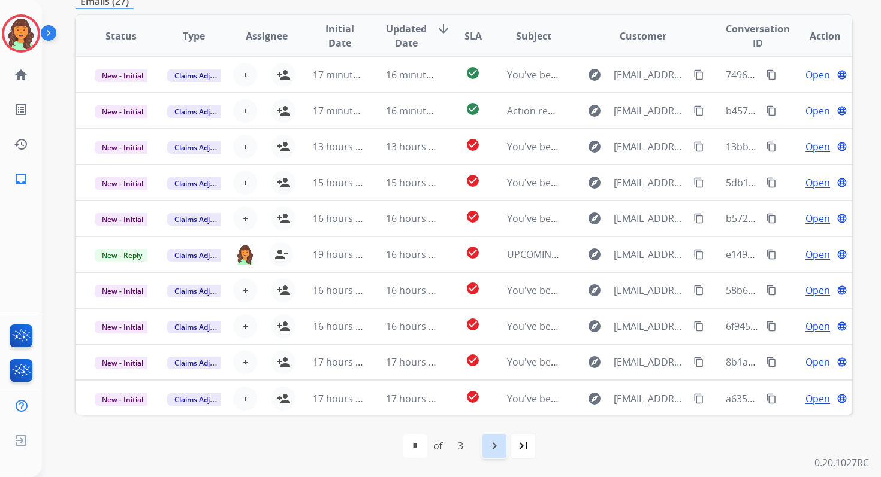
click at [488, 449] on mat-icon "navigate_next" at bounding box center [494, 446] width 14 height 14
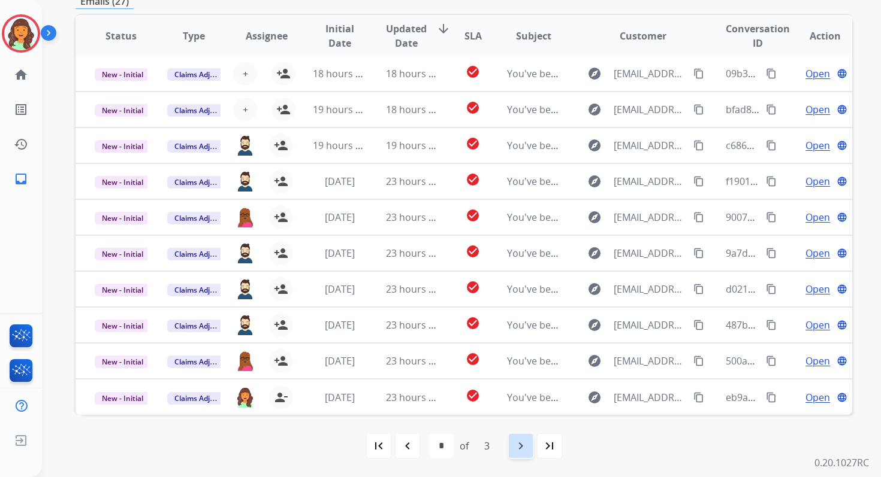
click at [517, 446] on mat-icon "navigate_next" at bounding box center [520, 446] width 14 height 14
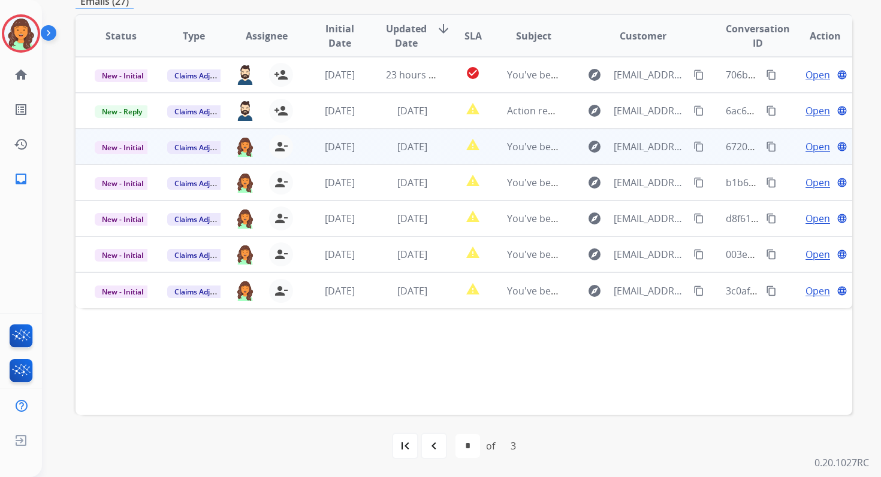
scroll to position [11, 0]
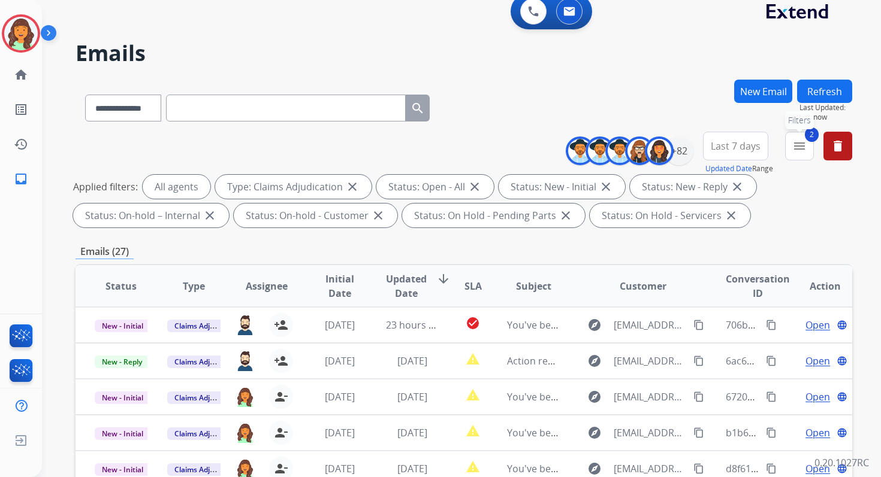
click at [803, 144] on mat-icon "menu" at bounding box center [799, 146] width 14 height 14
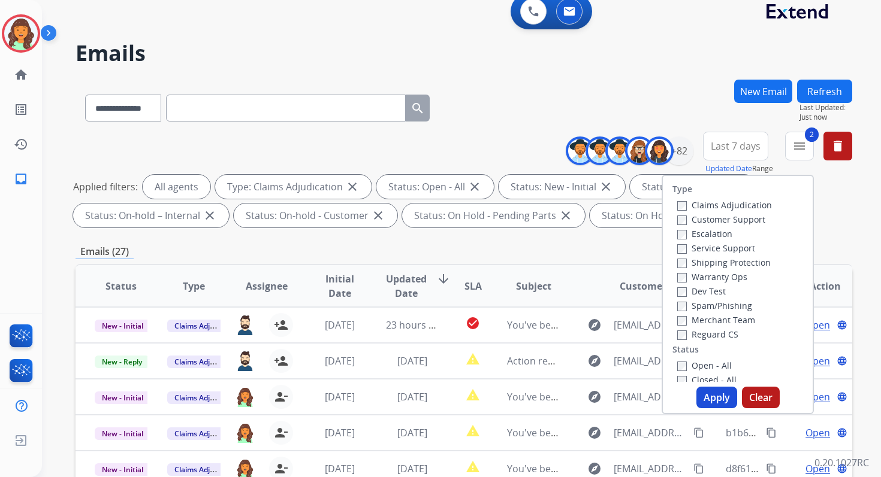
click at [730, 152] on button "Last 7 days" at bounding box center [735, 146] width 65 height 29
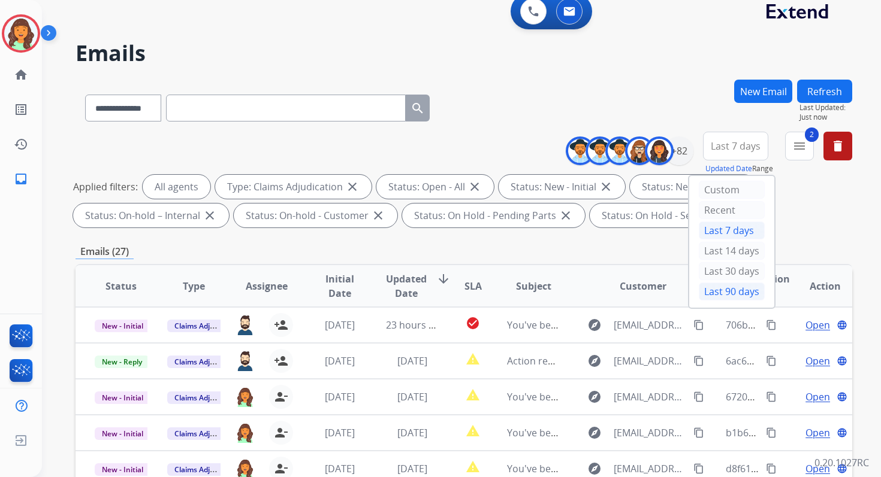
click at [715, 285] on div "Last 90 days" at bounding box center [731, 292] width 66 height 18
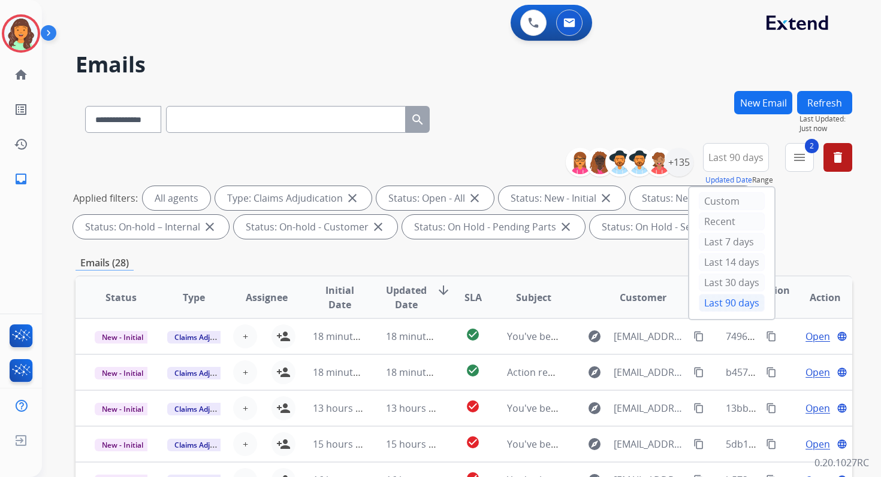
scroll to position [262, 0]
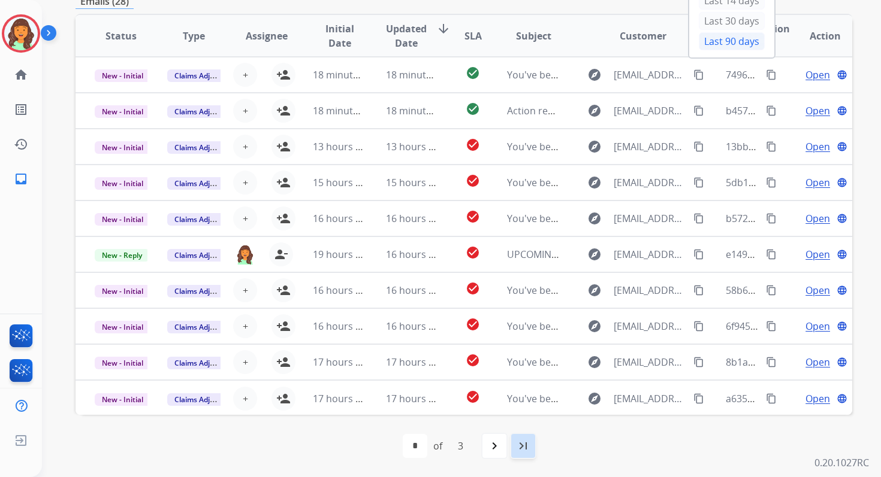
click at [524, 451] on mat-icon "last_page" at bounding box center [523, 446] width 14 height 14
select select "*"
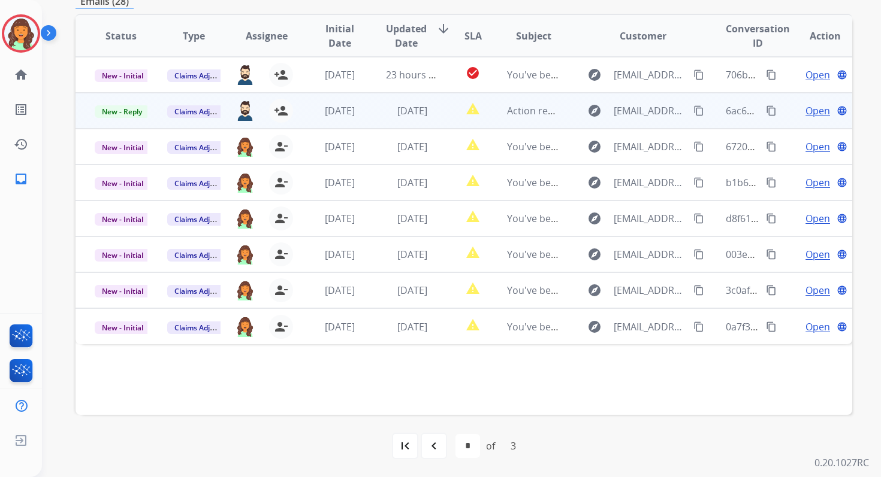
scroll to position [0, 0]
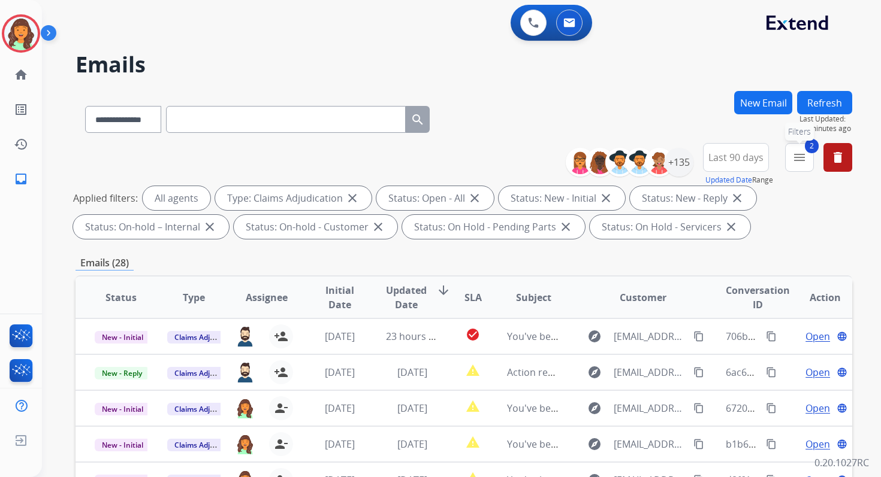
click at [801, 153] on mat-icon "menu" at bounding box center [799, 157] width 14 height 14
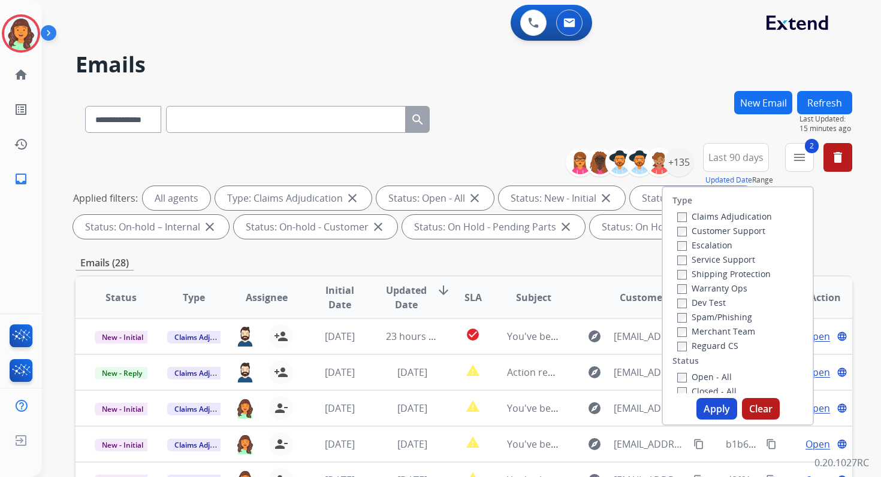
click at [708, 404] on button "Apply" at bounding box center [716, 409] width 41 height 22
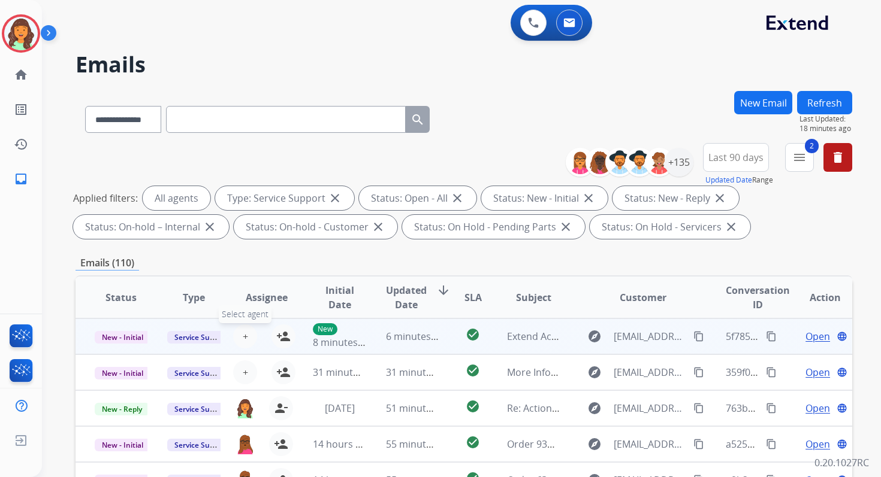
click at [243, 337] on span "+" at bounding box center [245, 336] width 5 height 14
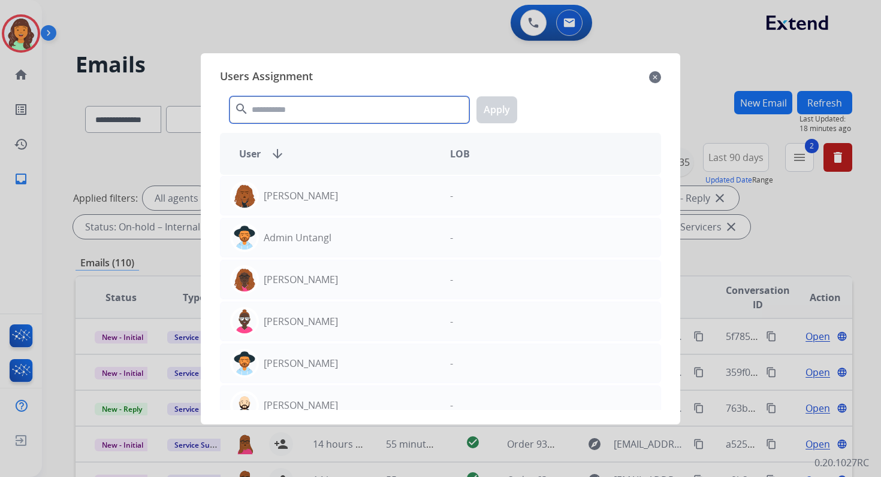
click at [311, 114] on input "text" at bounding box center [349, 109] width 240 height 27
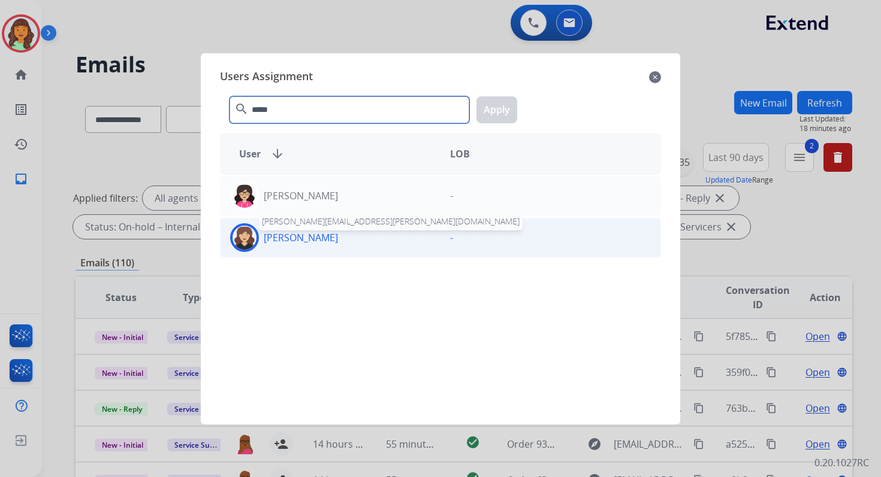
type input "*****"
click at [335, 244] on div "[PERSON_NAME] [PERSON_NAME][EMAIL_ADDRESS][PERSON_NAME][DOMAIN_NAME]" at bounding box center [330, 237] width 220 height 29
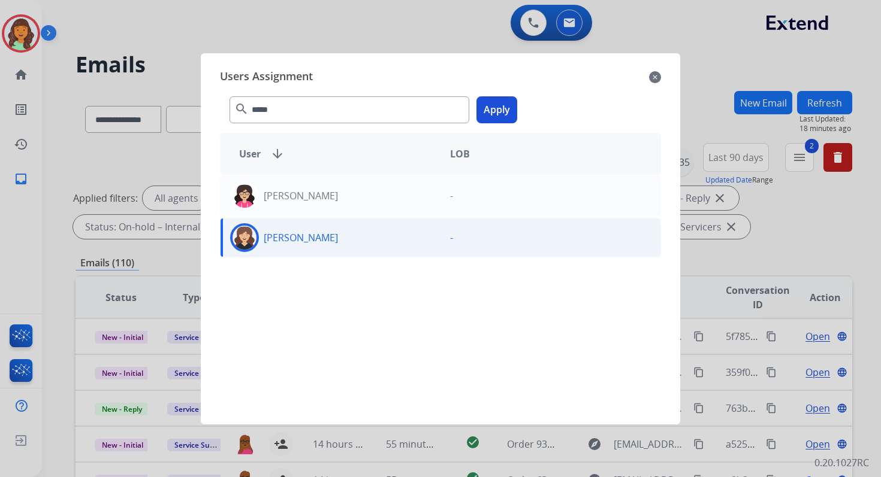
click at [501, 105] on button "Apply" at bounding box center [496, 109] width 41 height 27
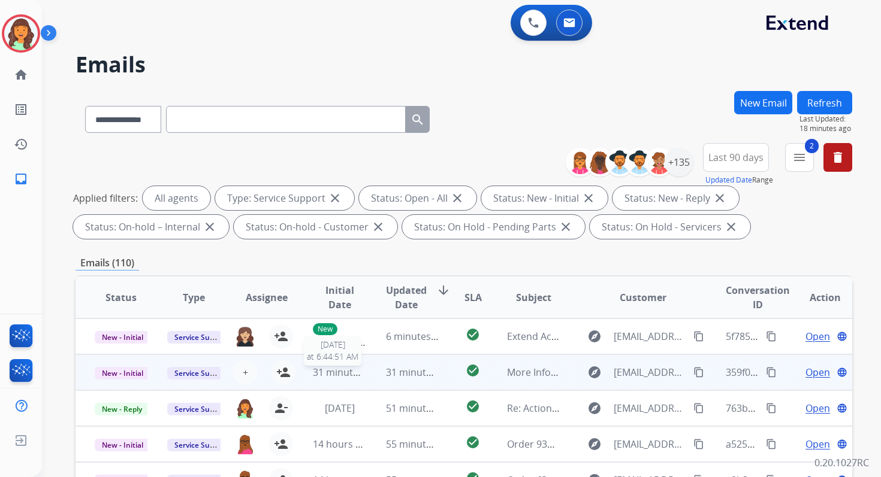
click at [340, 372] on span "31 minutes ago" at bounding box center [347, 372] width 69 height 13
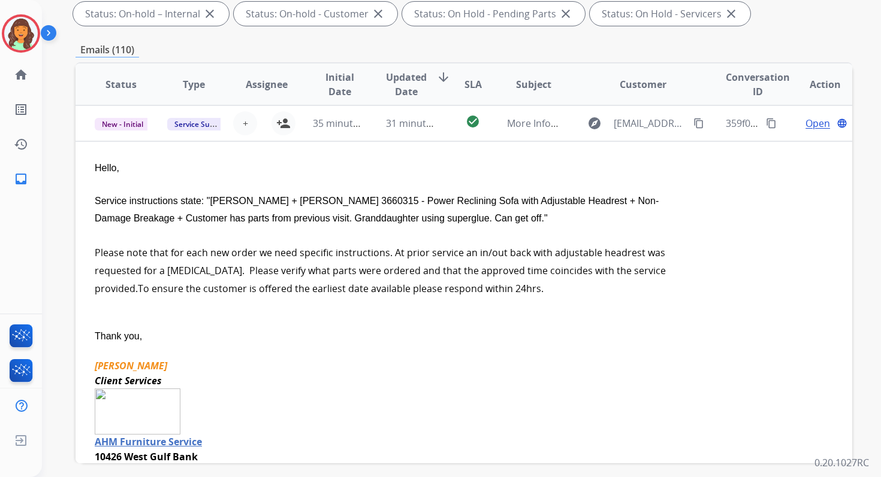
scroll to position [262, 0]
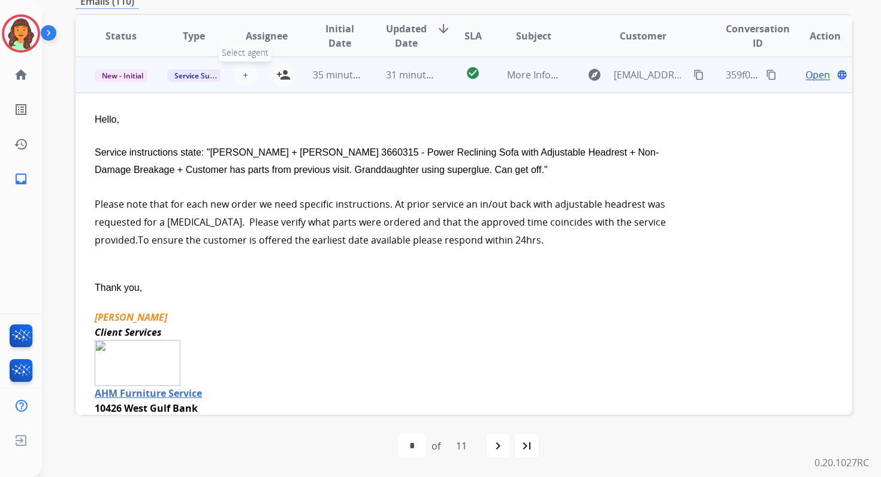
click at [245, 75] on span "+" at bounding box center [245, 75] width 5 height 14
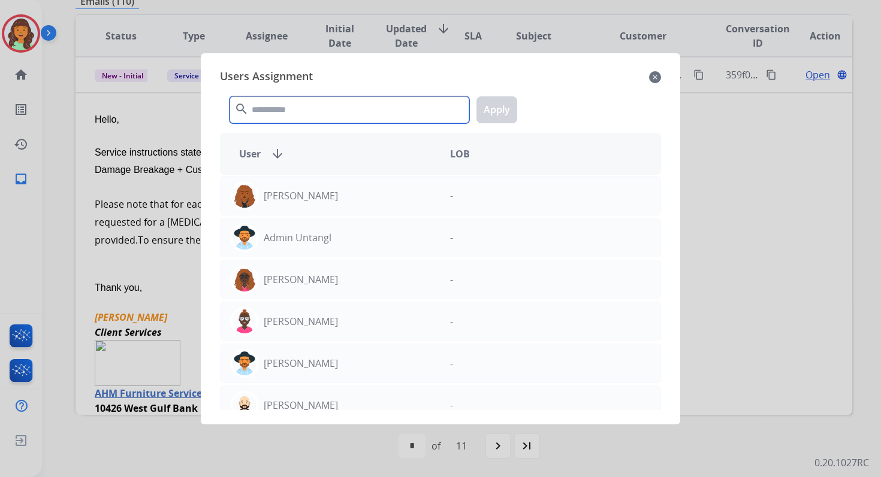
click at [258, 104] on input "text" at bounding box center [349, 109] width 240 height 27
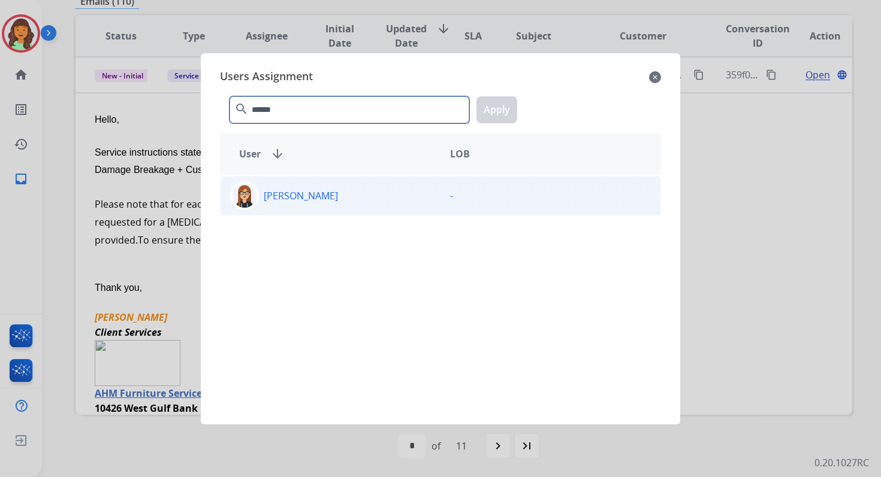
type input "******"
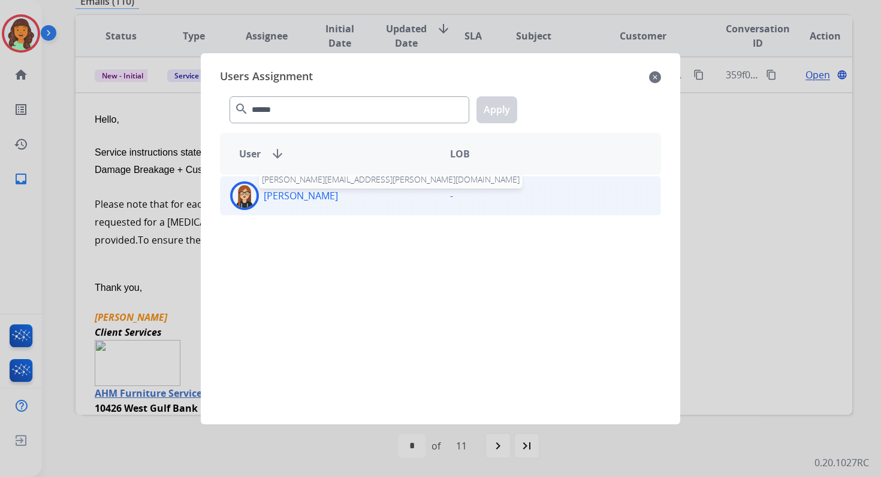
click at [286, 193] on p "[PERSON_NAME]" at bounding box center [301, 196] width 74 height 14
click at [498, 110] on button "Apply" at bounding box center [496, 109] width 41 height 27
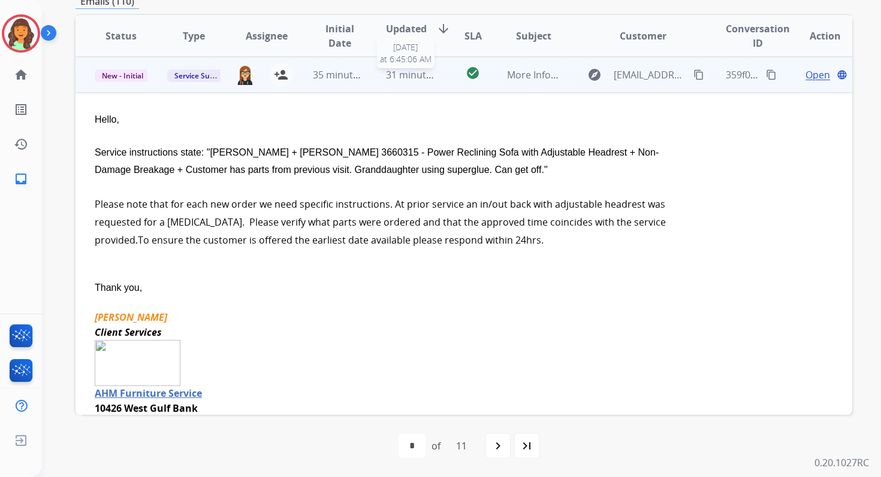
click at [409, 77] on span "31 minutes ago" at bounding box center [420, 74] width 69 height 13
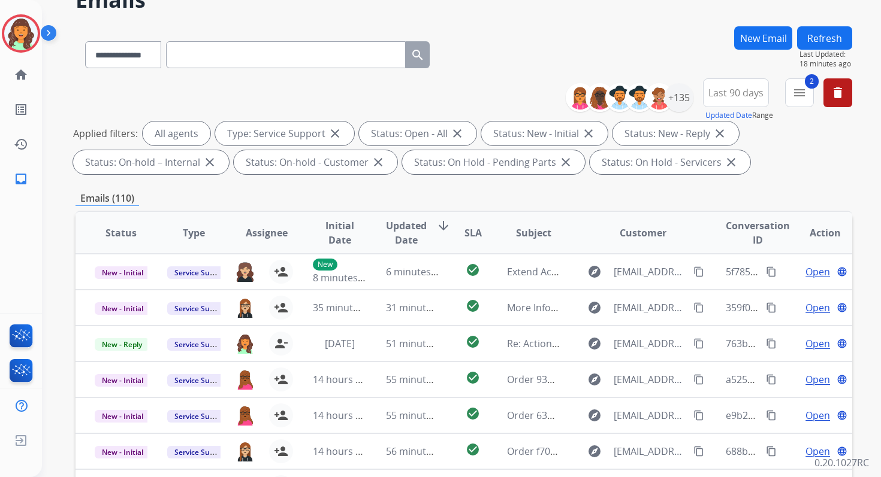
scroll to position [0, 0]
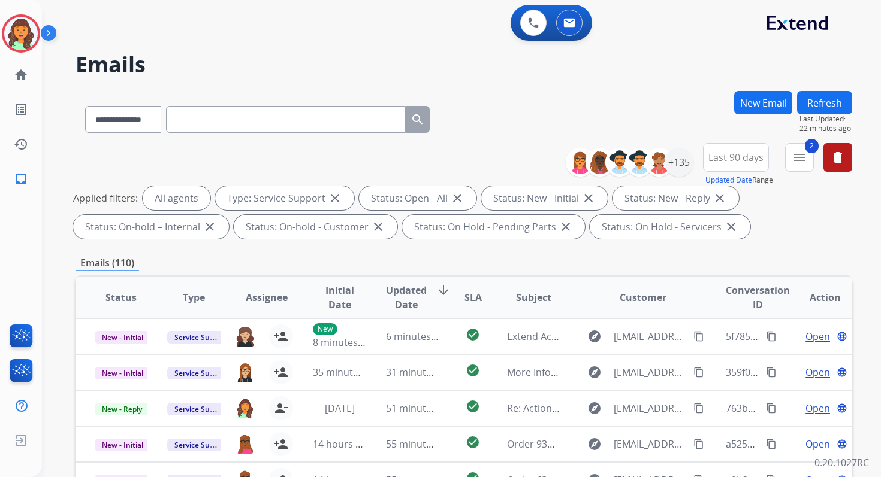
click at [756, 107] on button "New Email" at bounding box center [763, 102] width 58 height 23
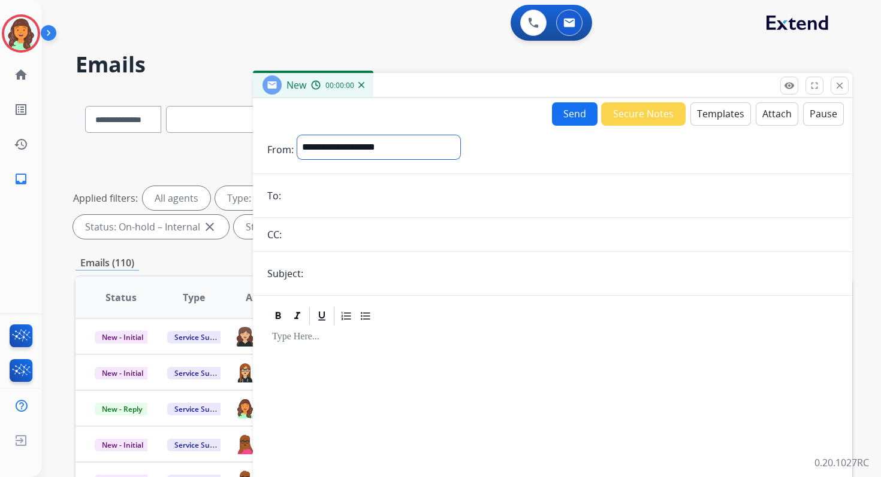
click at [324, 152] on select "**********" at bounding box center [378, 147] width 163 height 24
click at [843, 87] on mat-icon "close" at bounding box center [839, 85] width 11 height 11
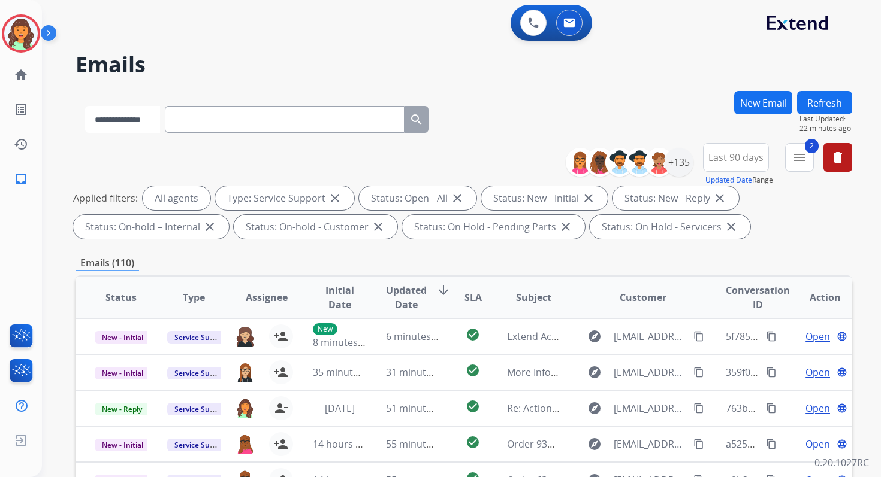
click at [150, 114] on select "**********" at bounding box center [122, 119] width 75 height 27
select select "**********"
click at [85, 106] on select "**********" at bounding box center [122, 119] width 75 height 27
click at [232, 122] on input "text" at bounding box center [286, 119] width 240 height 27
paste input "**********"
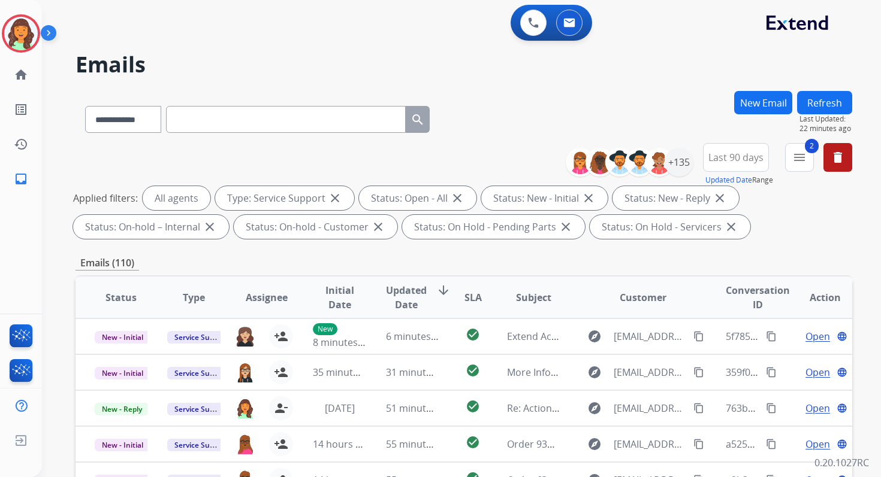
type input "**********"
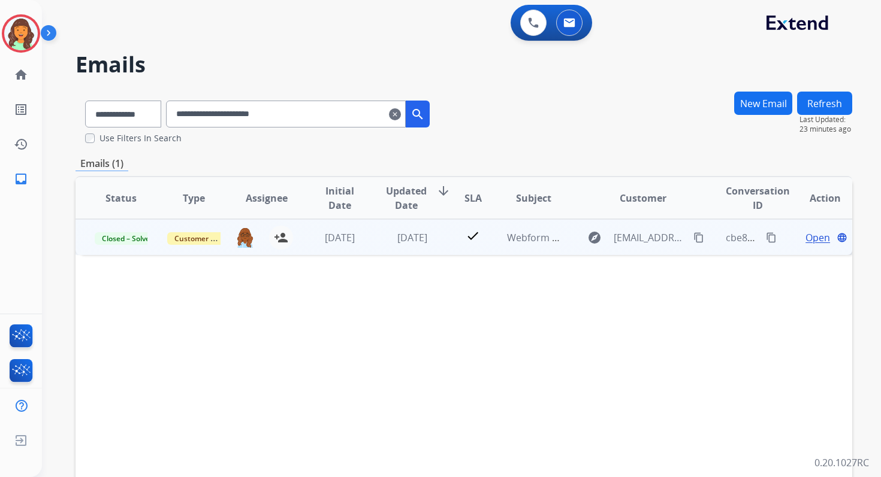
click at [808, 237] on span "Open" at bounding box center [817, 238] width 25 height 14
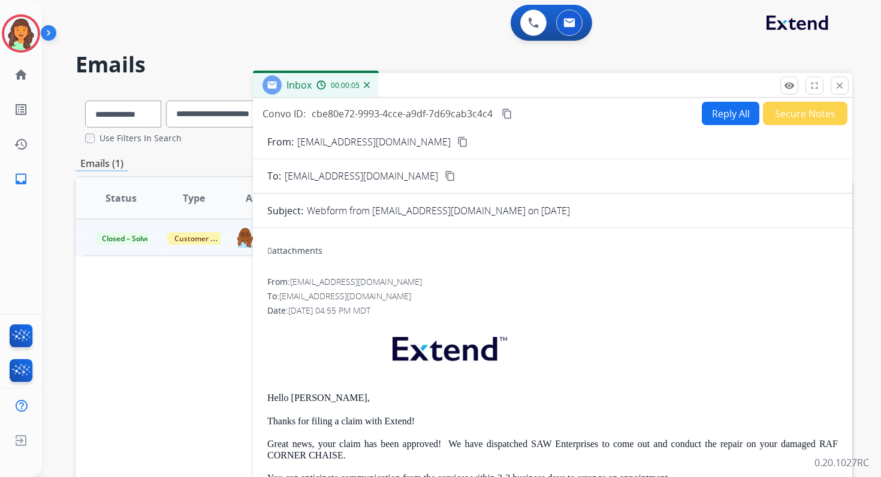
click at [726, 111] on button "Reply All" at bounding box center [730, 113] width 58 height 23
select select "**********"
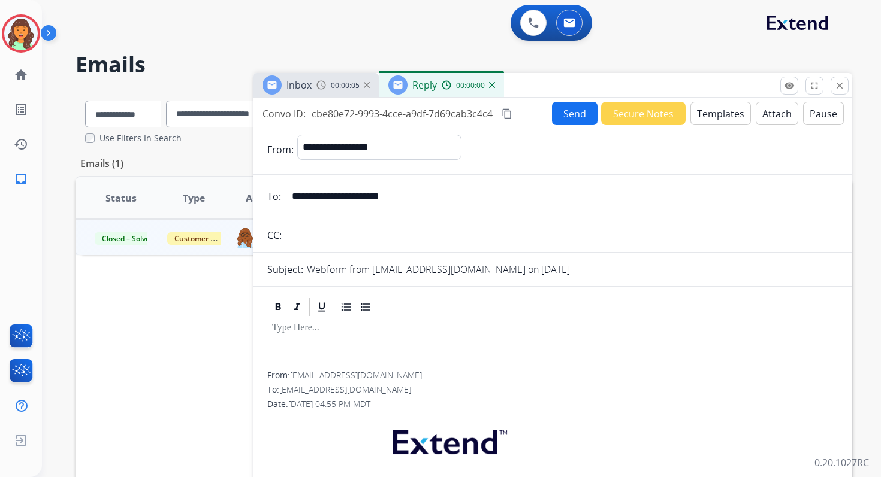
click at [726, 111] on button "Templates" at bounding box center [720, 113] width 60 height 23
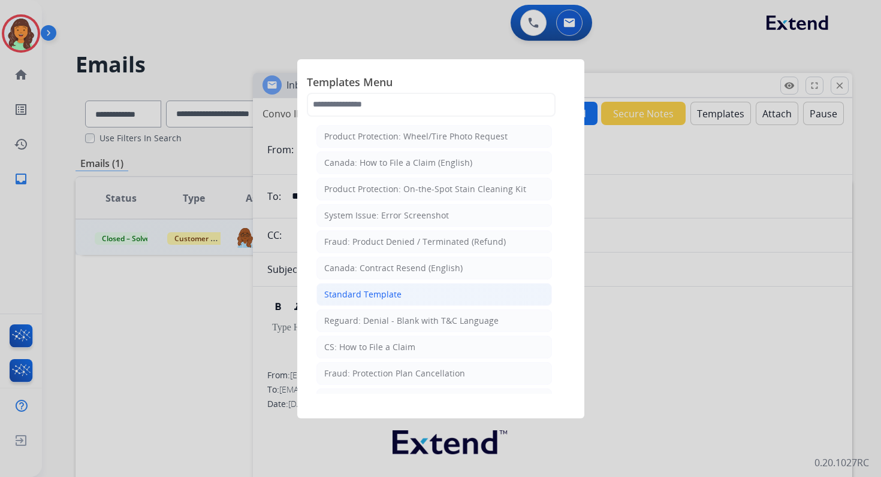
click at [347, 292] on div "Standard Template" at bounding box center [362, 295] width 77 height 12
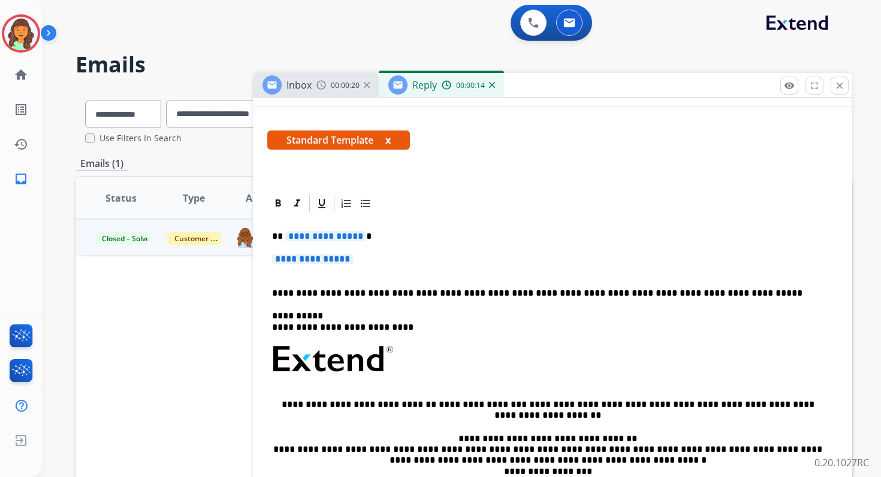
scroll to position [193, 0]
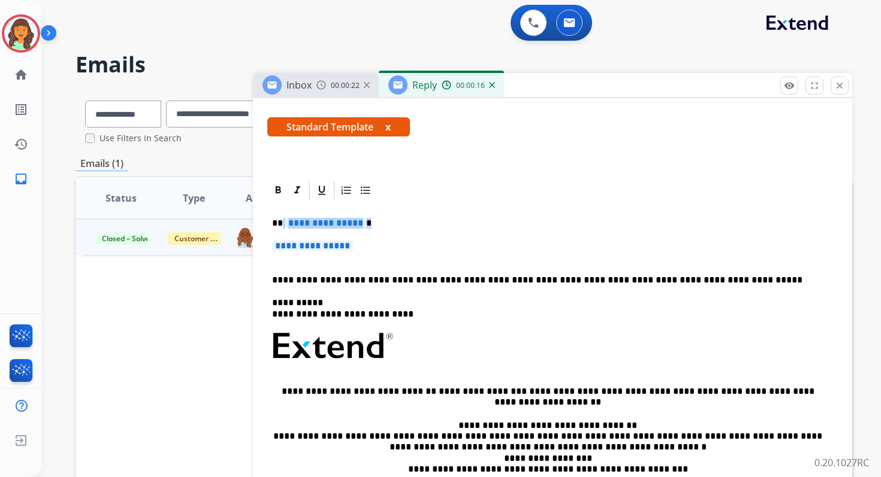
drag, startPoint x: 280, startPoint y: 224, endPoint x: 369, endPoint y: 250, distance: 92.5
click at [369, 250] on div "**********" at bounding box center [552, 374] width 570 height 346
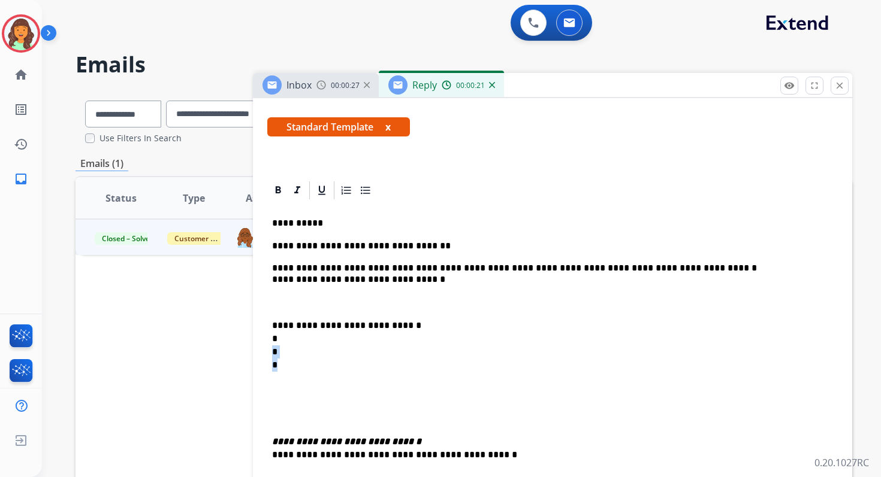
drag, startPoint x: 295, startPoint y: 366, endPoint x: 267, endPoint y: 356, distance: 29.7
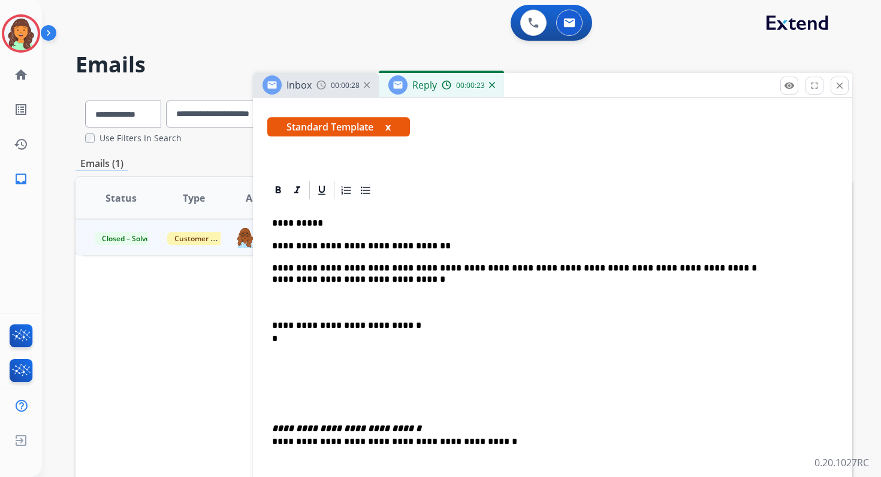
click at [305, 335] on p "**********" at bounding box center [547, 339] width 551 height 40
click at [291, 340] on p "**********" at bounding box center [547, 339] width 551 height 40
click at [310, 342] on p "**********" at bounding box center [547, 339] width 551 height 40
click at [325, 340] on p "**********" at bounding box center [547, 339] width 551 height 40
click at [274, 429] on strong "**********" at bounding box center [346, 428] width 149 height 9
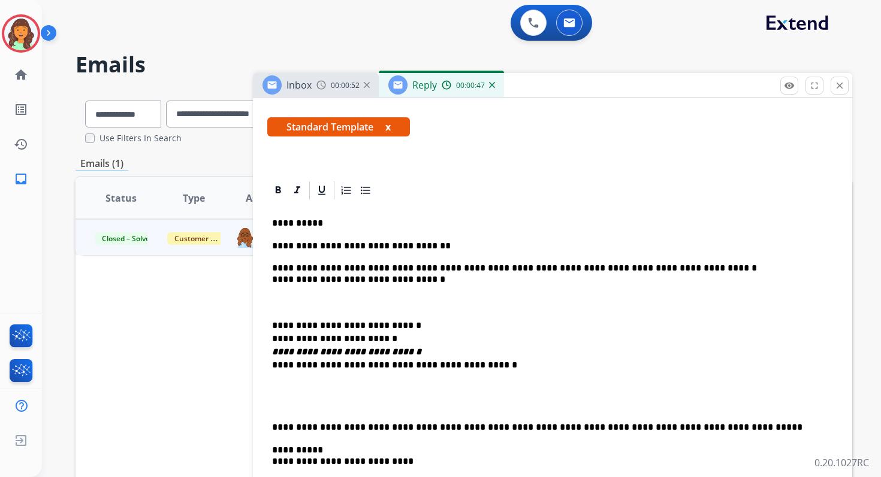
click at [271, 431] on div "**********" at bounding box center [552, 448] width 570 height 494
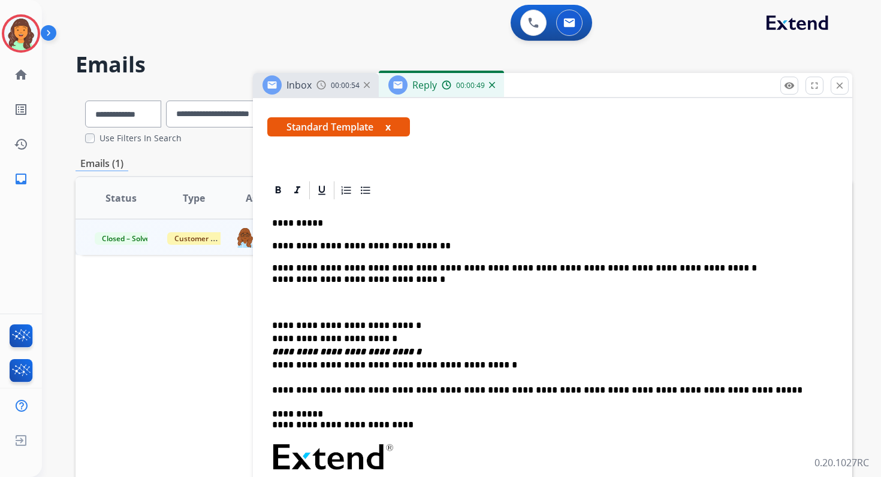
click at [273, 326] on p "**********" at bounding box center [547, 345] width 551 height 53
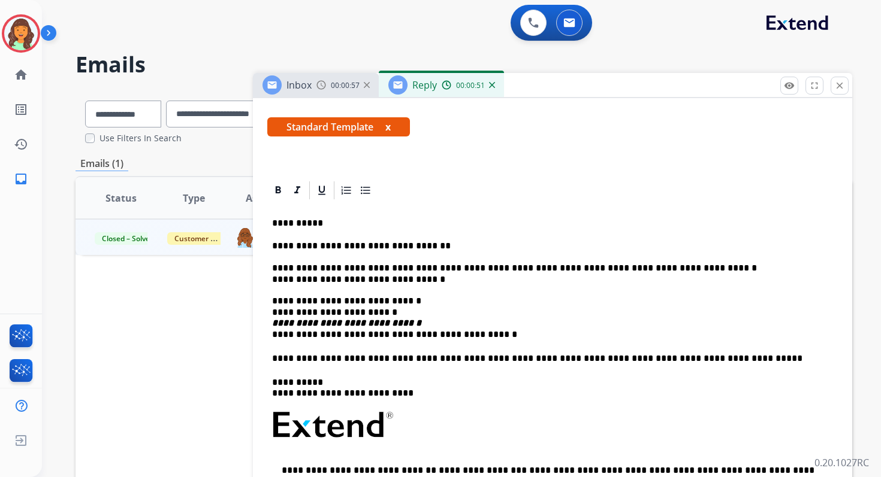
click at [271, 337] on div "**********" at bounding box center [552, 414] width 570 height 426
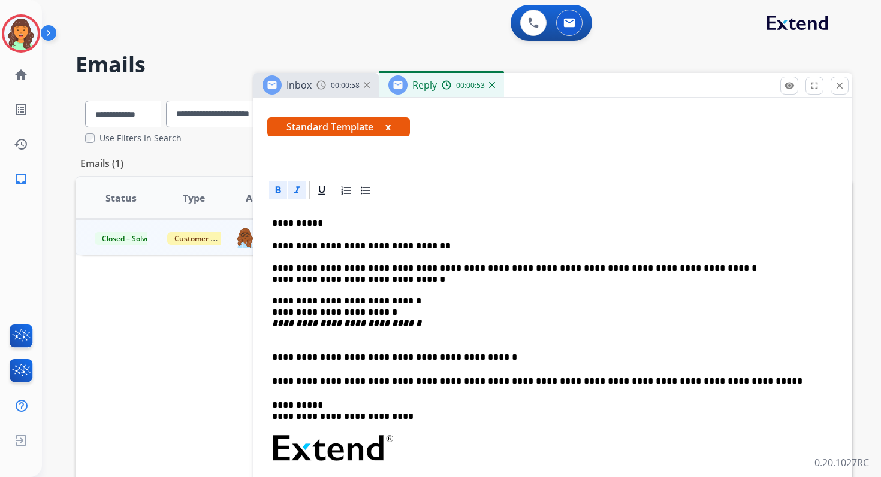
click at [276, 336] on p "**********" at bounding box center [547, 290] width 551 height 99
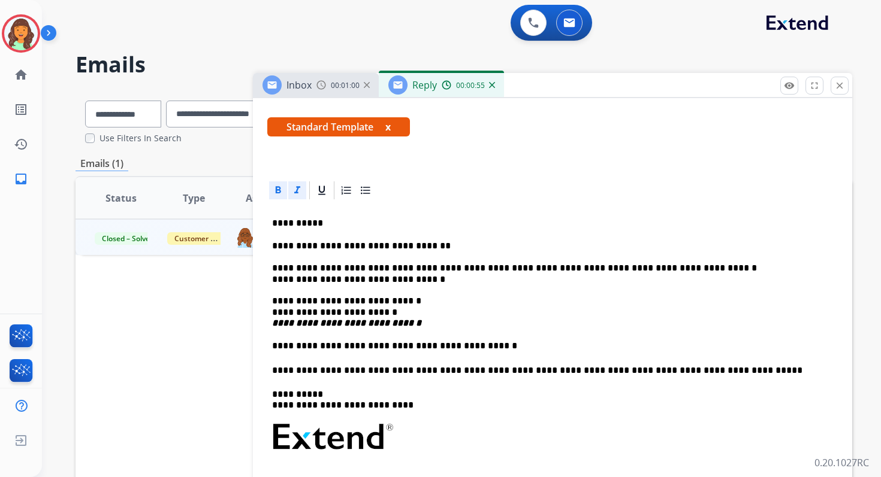
click at [274, 324] on strong "**********" at bounding box center [346, 323] width 149 height 9
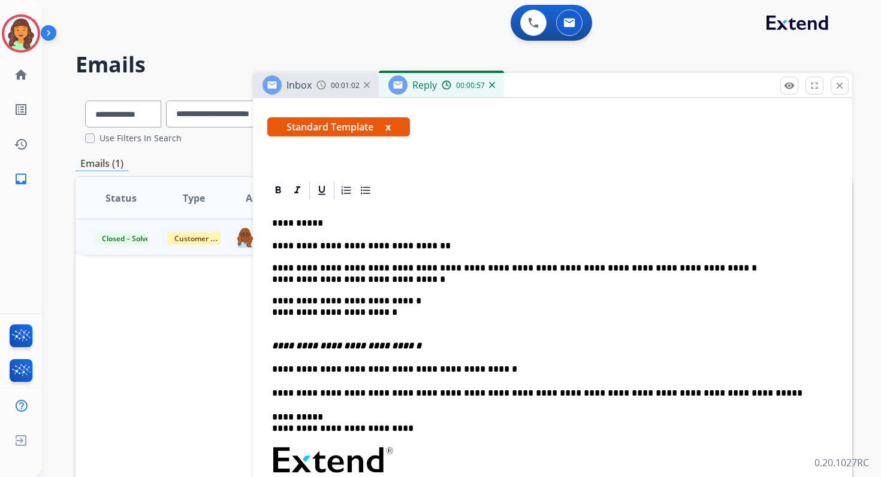
click at [273, 370] on p "**********" at bounding box center [547, 369] width 551 height 11
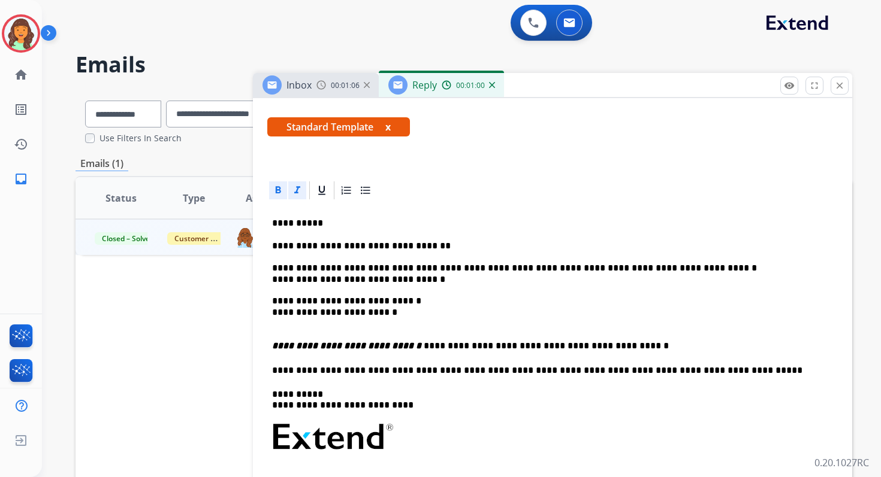
click at [298, 323] on p "**********" at bounding box center [547, 285] width 551 height 88
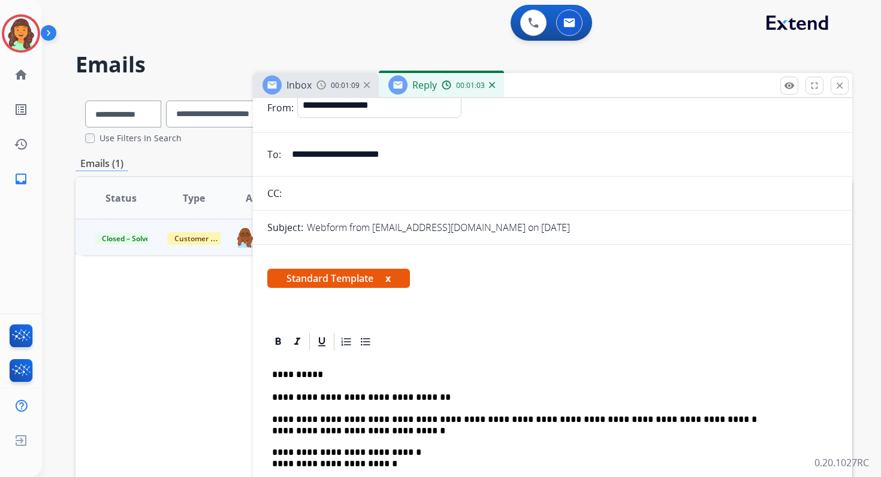
scroll to position [0, 0]
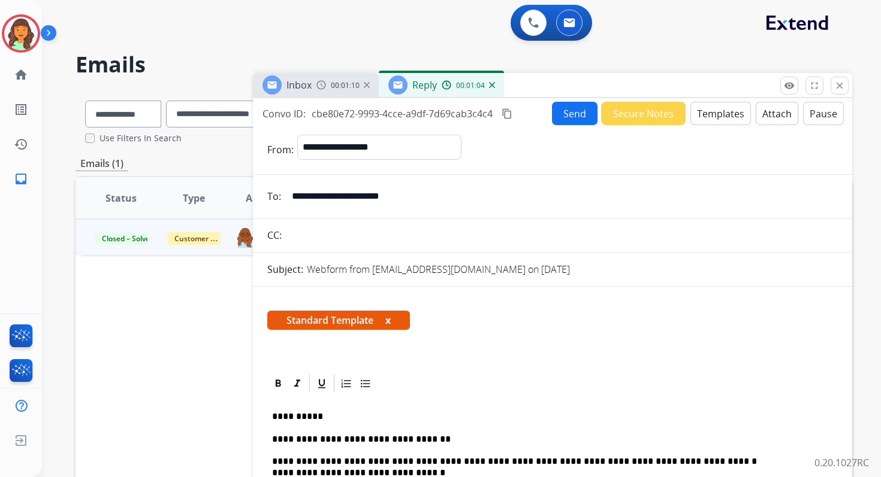
click at [509, 114] on mat-icon "content_copy" at bounding box center [506, 113] width 11 height 11
click at [558, 112] on button "Send" at bounding box center [575, 113] width 46 height 23
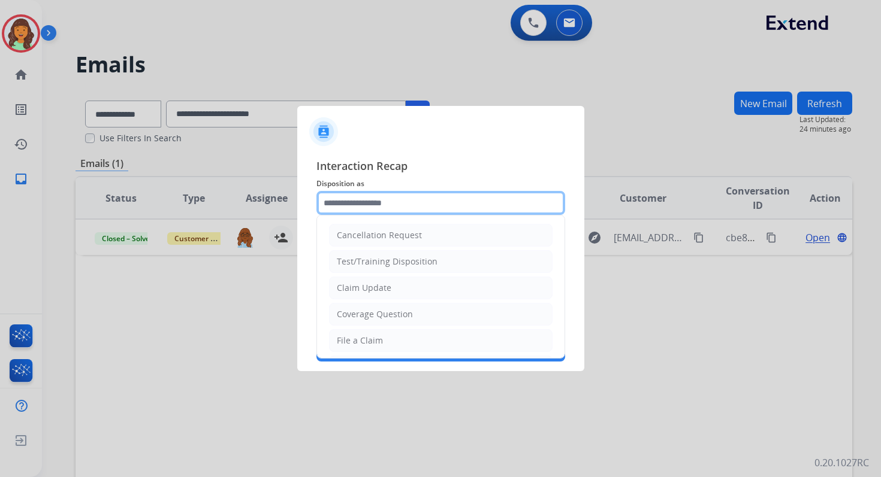
click at [395, 203] on input "text" at bounding box center [440, 203] width 249 height 24
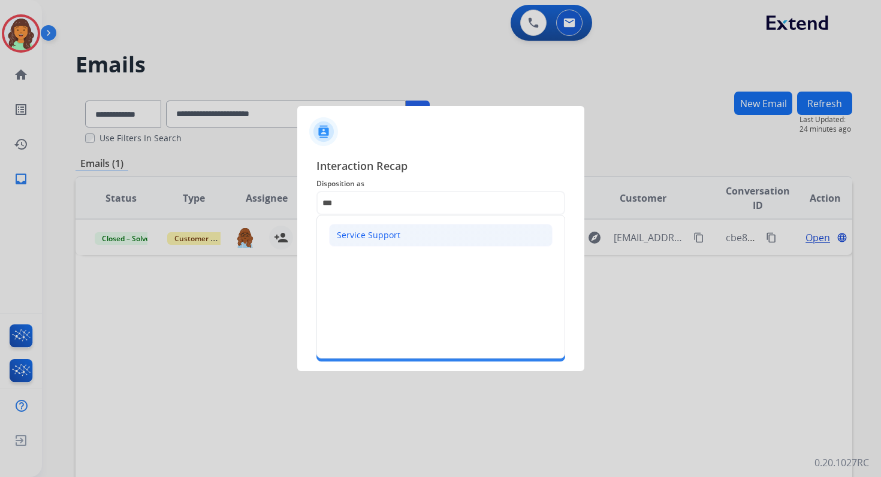
click at [390, 231] on div "Service Support" at bounding box center [368, 235] width 63 height 12
type input "**********"
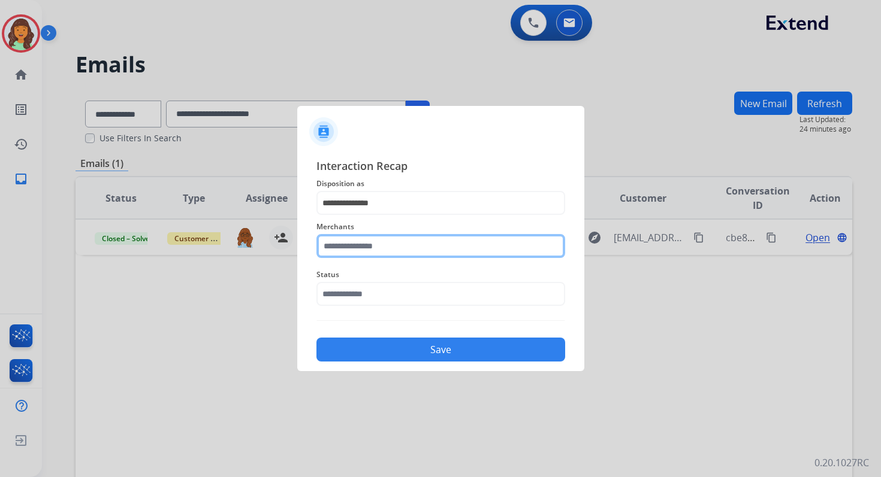
click at [389, 252] on input "text" at bounding box center [440, 246] width 249 height 24
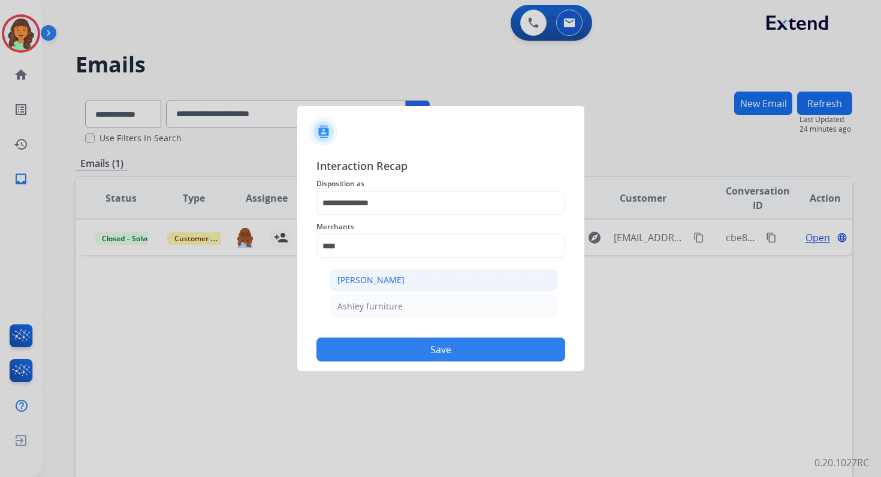
click at [406, 289] on li "[PERSON_NAME]" at bounding box center [443, 280] width 228 height 23
type input "**********"
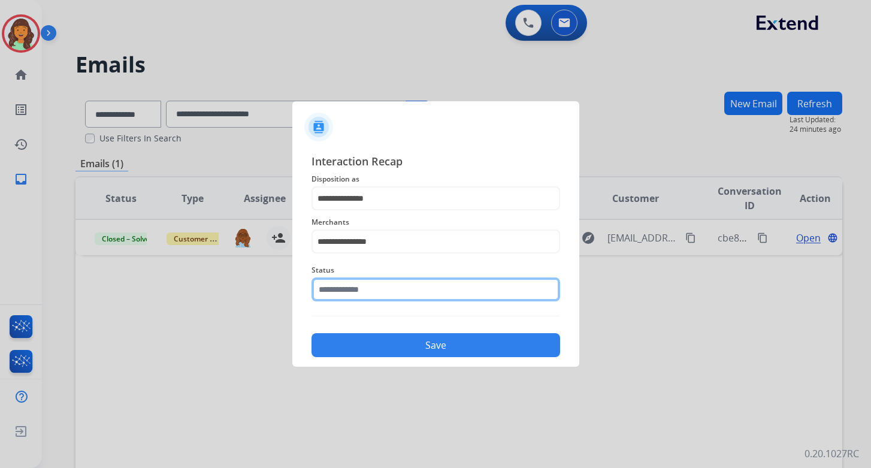
click at [406, 301] on input "text" at bounding box center [435, 289] width 249 height 24
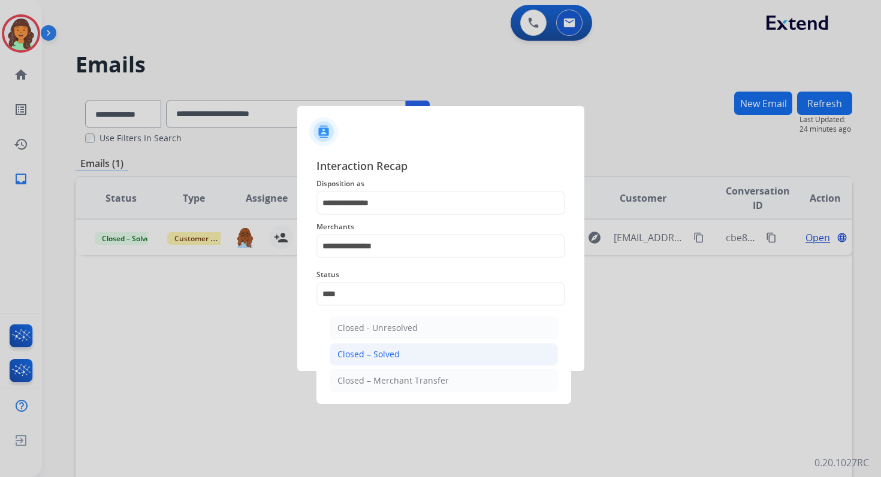
click at [416, 354] on li "Closed – Solved" at bounding box center [443, 354] width 228 height 23
type input "**********"
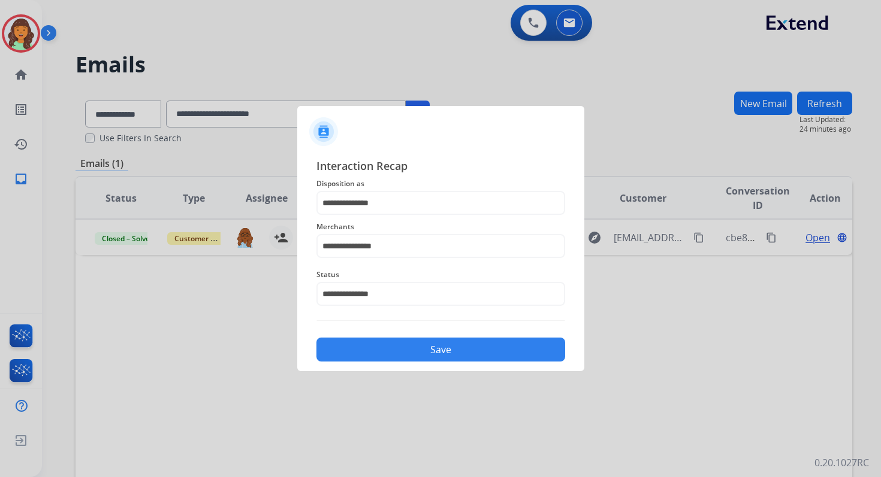
click at [416, 354] on button "Save" at bounding box center [440, 350] width 249 height 24
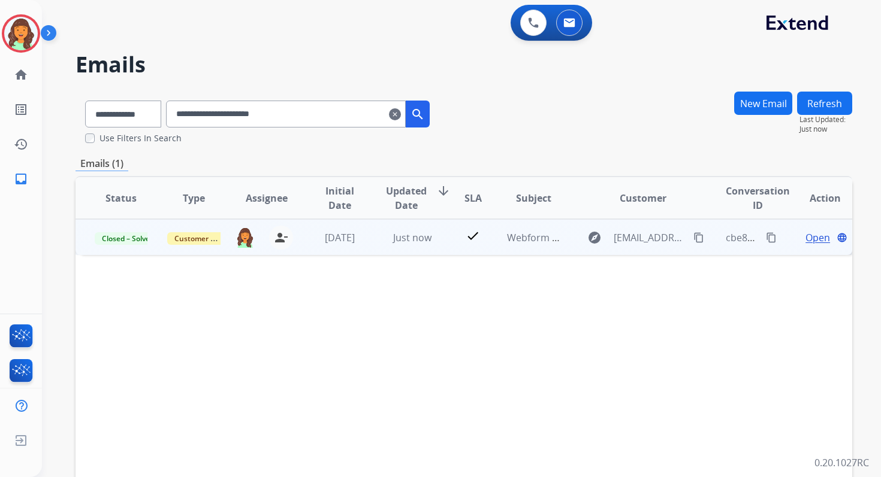
click at [231, 244] on div "[EMAIL_ADDRESS][DOMAIN_NAME] person_remove Unassign to Me" at bounding box center [257, 237] width 72 height 34
click at [244, 239] on img at bounding box center [244, 237] width 19 height 20
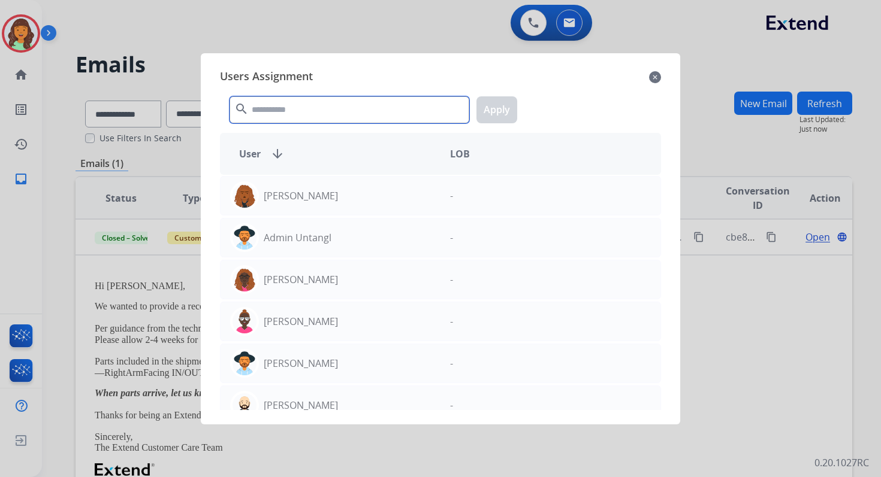
click at [292, 112] on input "text" at bounding box center [349, 109] width 240 height 27
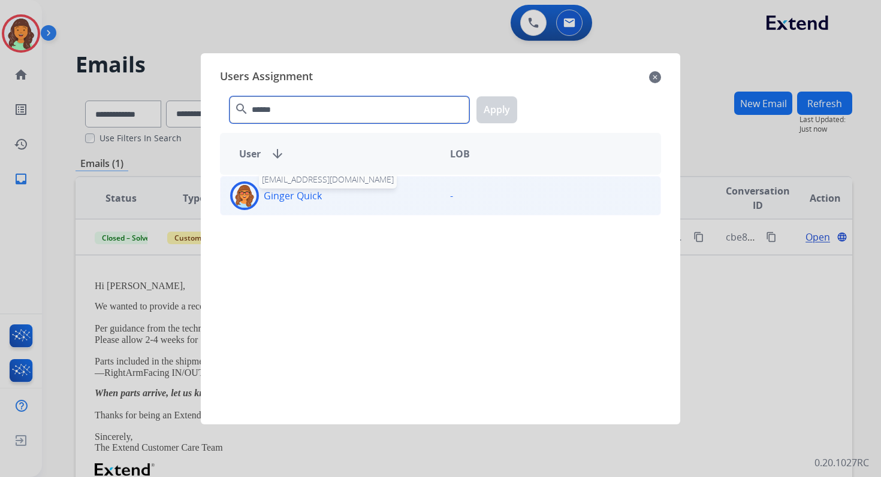
type input "******"
click at [310, 192] on p "Ginger Quick" at bounding box center [293, 196] width 58 height 14
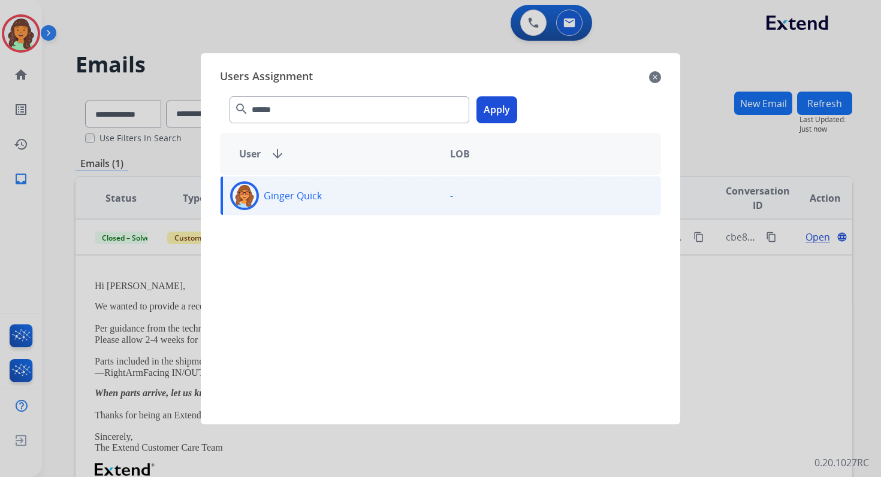
click at [503, 113] on button "Apply" at bounding box center [496, 109] width 41 height 27
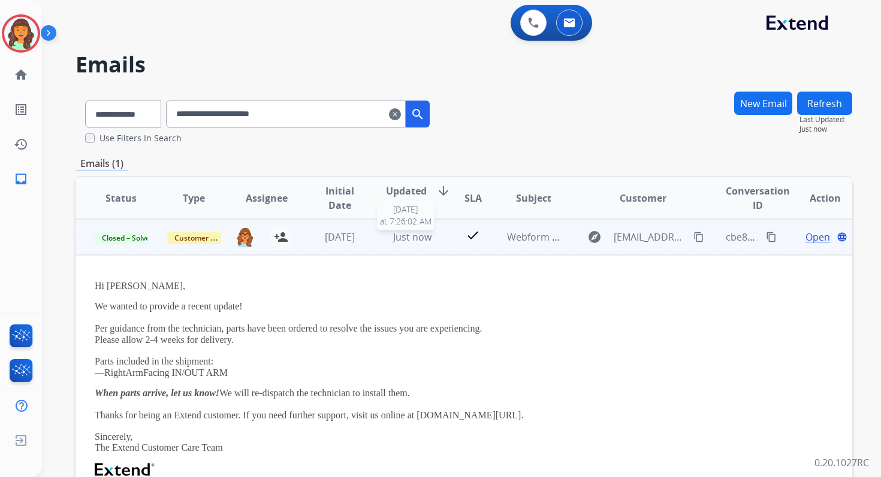
click at [425, 244] on div "Just now" at bounding box center [412, 237] width 53 height 14
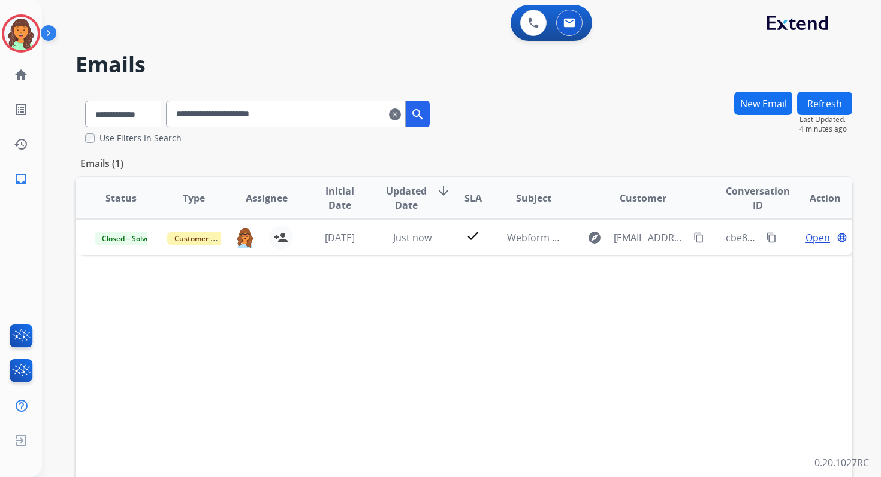
click at [249, 115] on input "**********" at bounding box center [286, 114] width 240 height 27
paste input "text"
type input "**********"
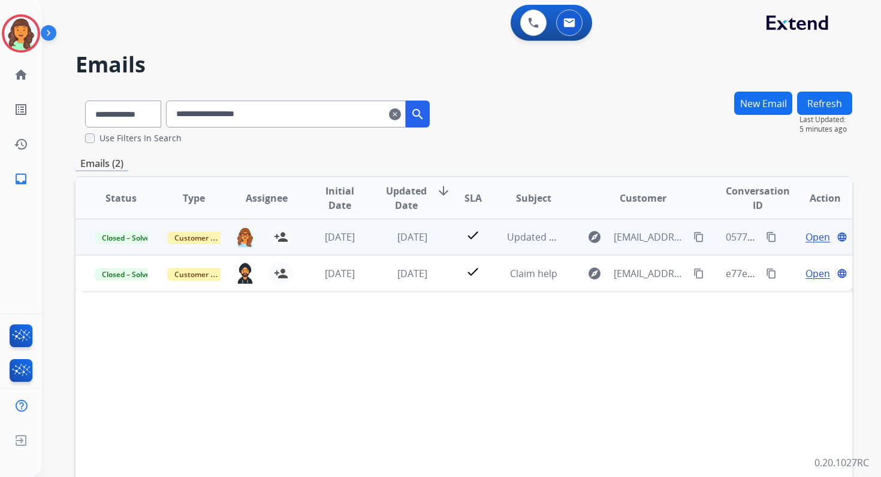
click at [805, 239] on span "Open" at bounding box center [817, 237] width 25 height 14
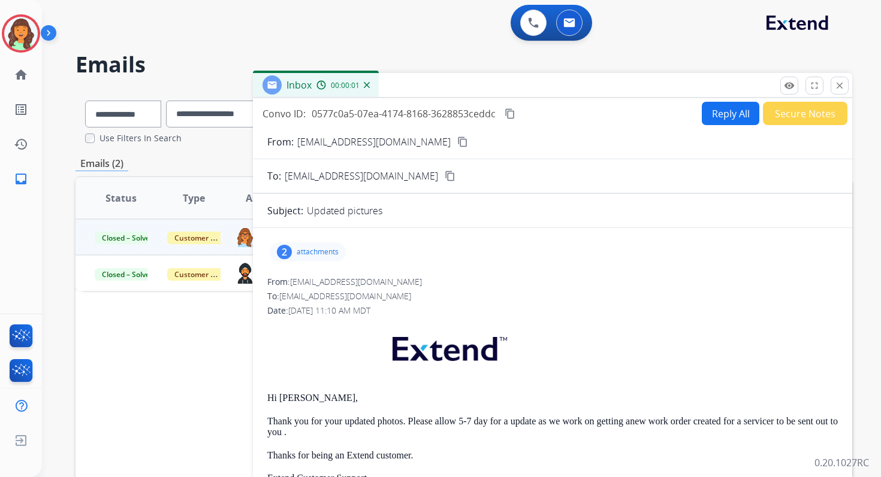
click at [313, 247] on p "attachments" at bounding box center [318, 252] width 42 height 10
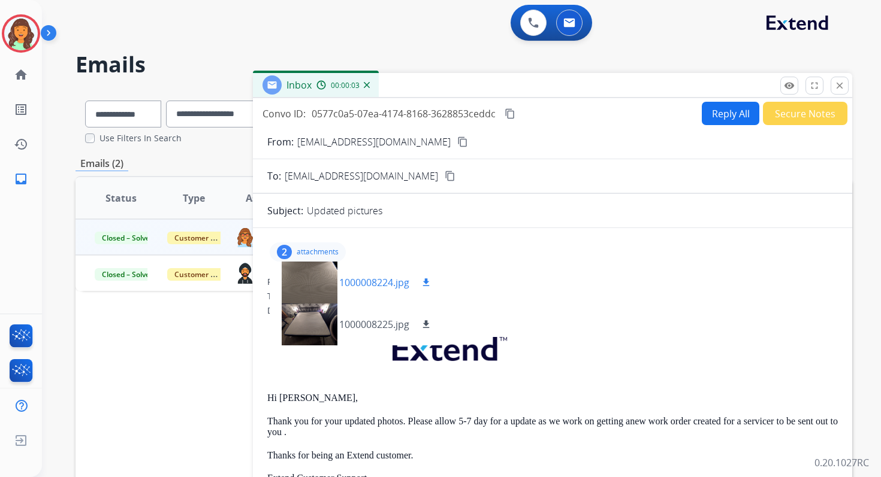
click at [311, 283] on div at bounding box center [309, 283] width 60 height 42
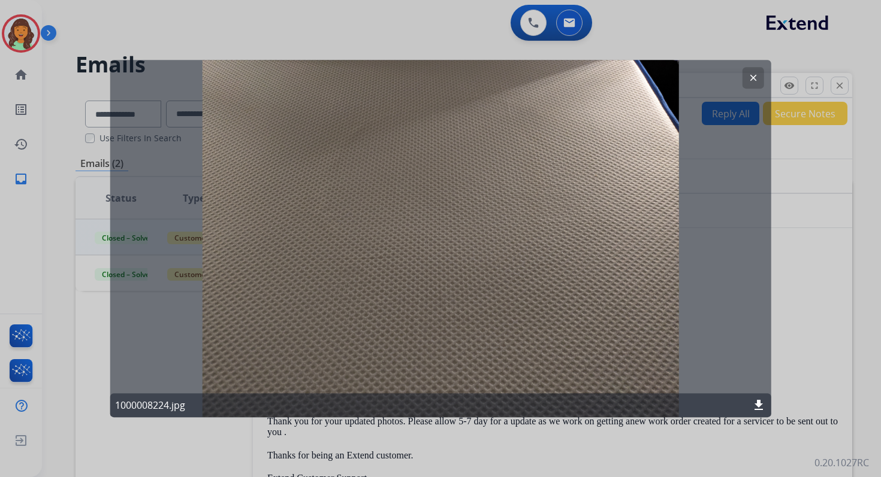
click at [751, 75] on mat-icon "clear" at bounding box center [752, 77] width 11 height 11
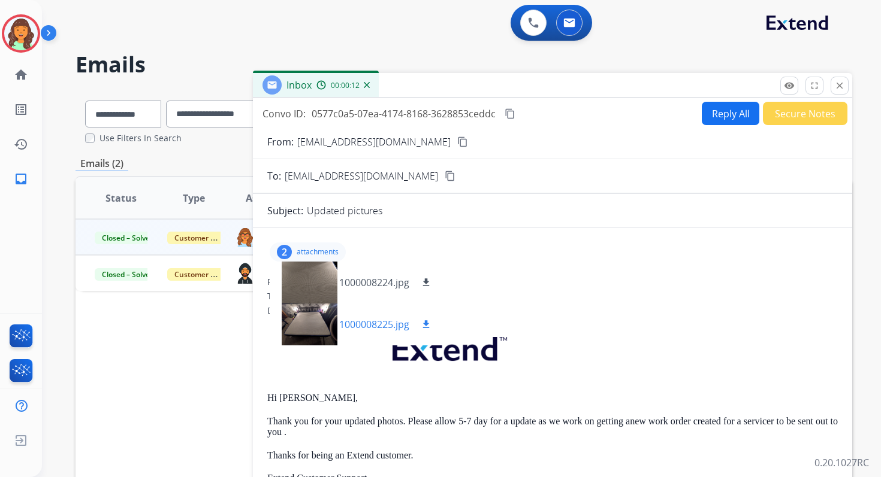
click at [312, 319] on div at bounding box center [309, 325] width 60 height 42
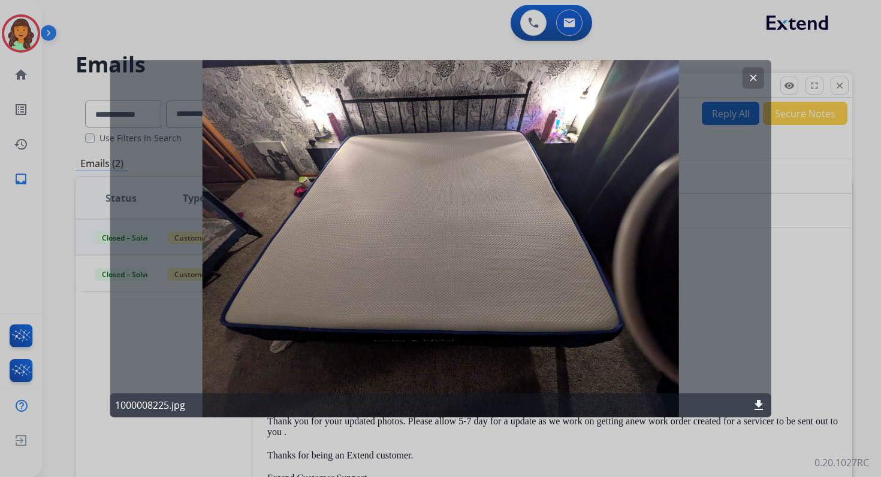
click at [752, 78] on mat-icon "clear" at bounding box center [752, 77] width 11 height 11
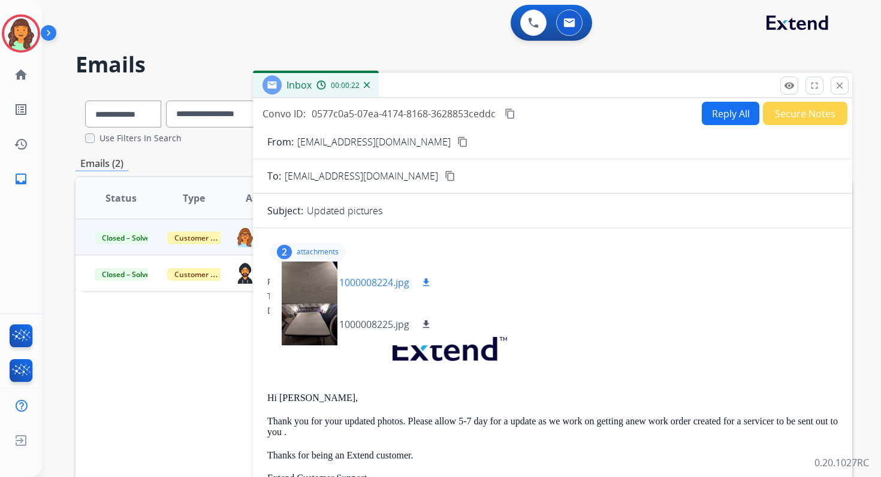
click at [306, 282] on div at bounding box center [309, 283] width 60 height 42
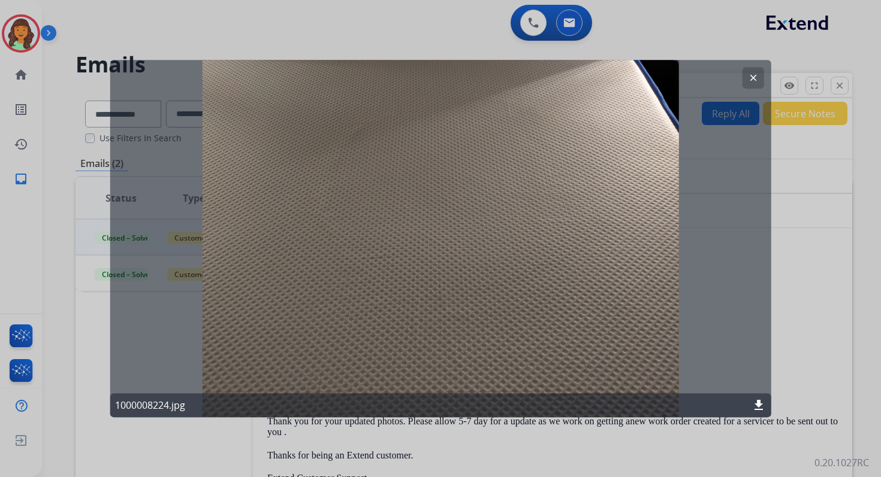
click at [746, 76] on button "clear" at bounding box center [753, 78] width 22 height 22
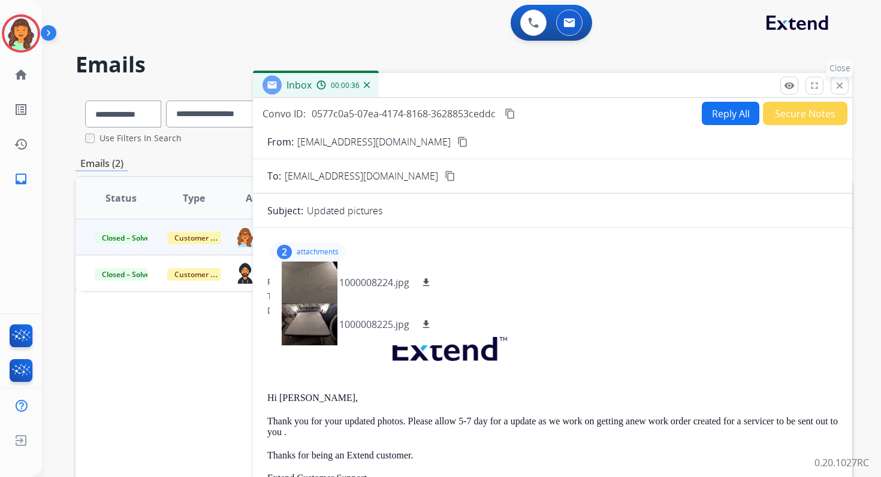
click at [839, 81] on mat-icon "close" at bounding box center [839, 85] width 11 height 11
